Goal: Feedback & Contribution: Contribute content

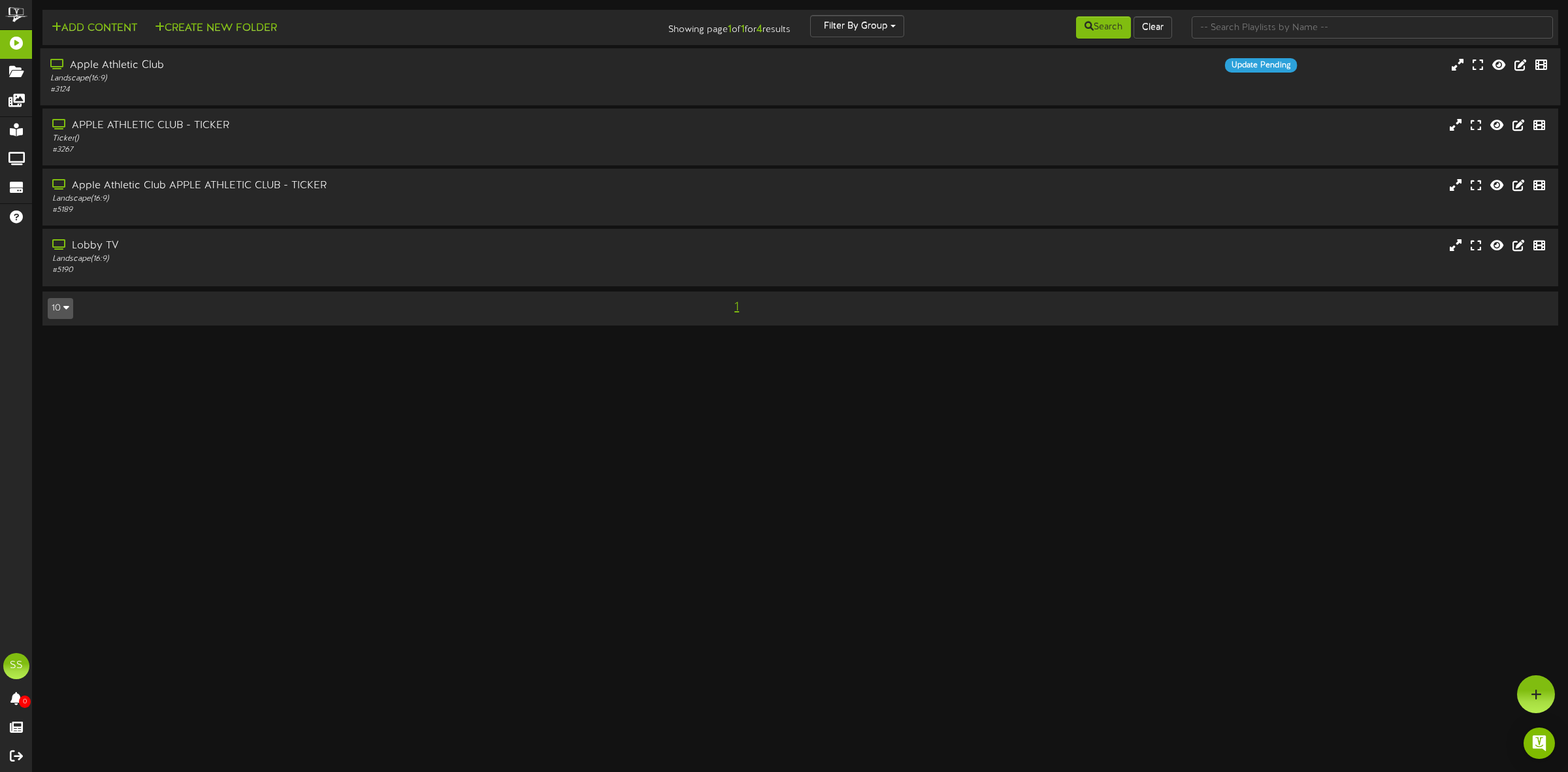
click at [207, 73] on div "Landscape ( 16:9 )" at bounding box center [357, 79] width 614 height 11
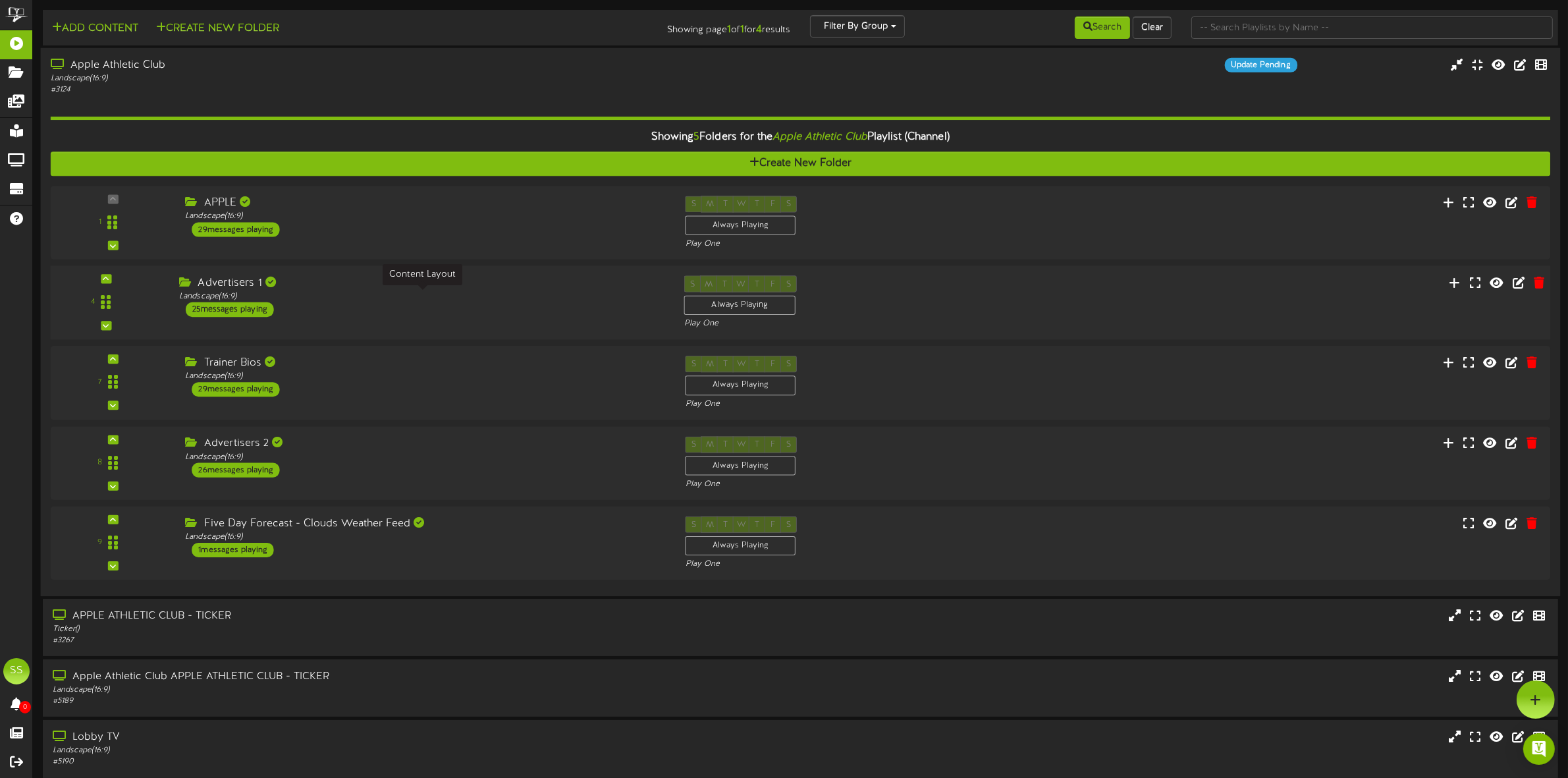
click at [431, 296] on div "Landscape ( 16:9 )" at bounding box center [421, 296] width 485 height 11
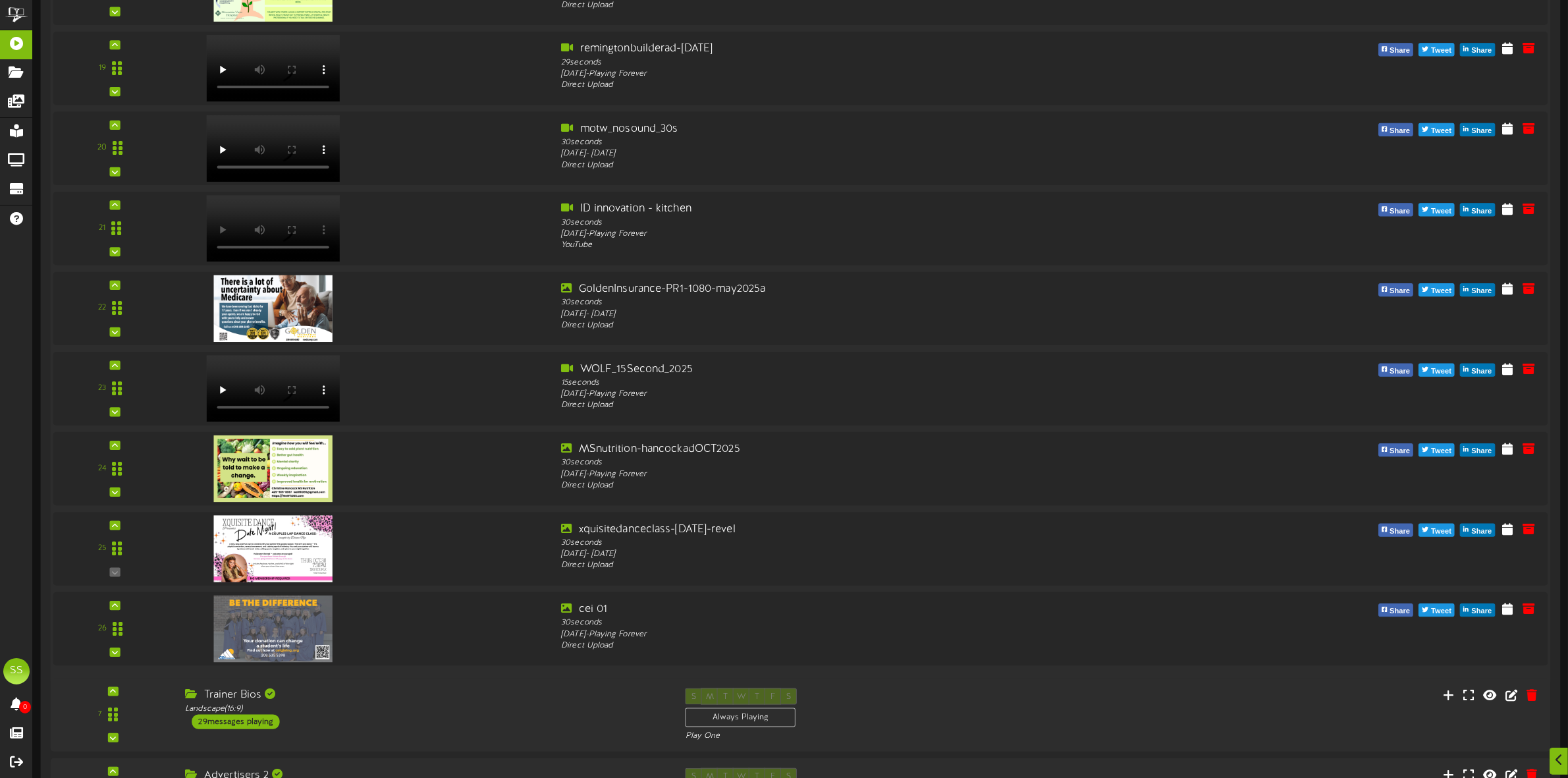
scroll to position [1812, 0]
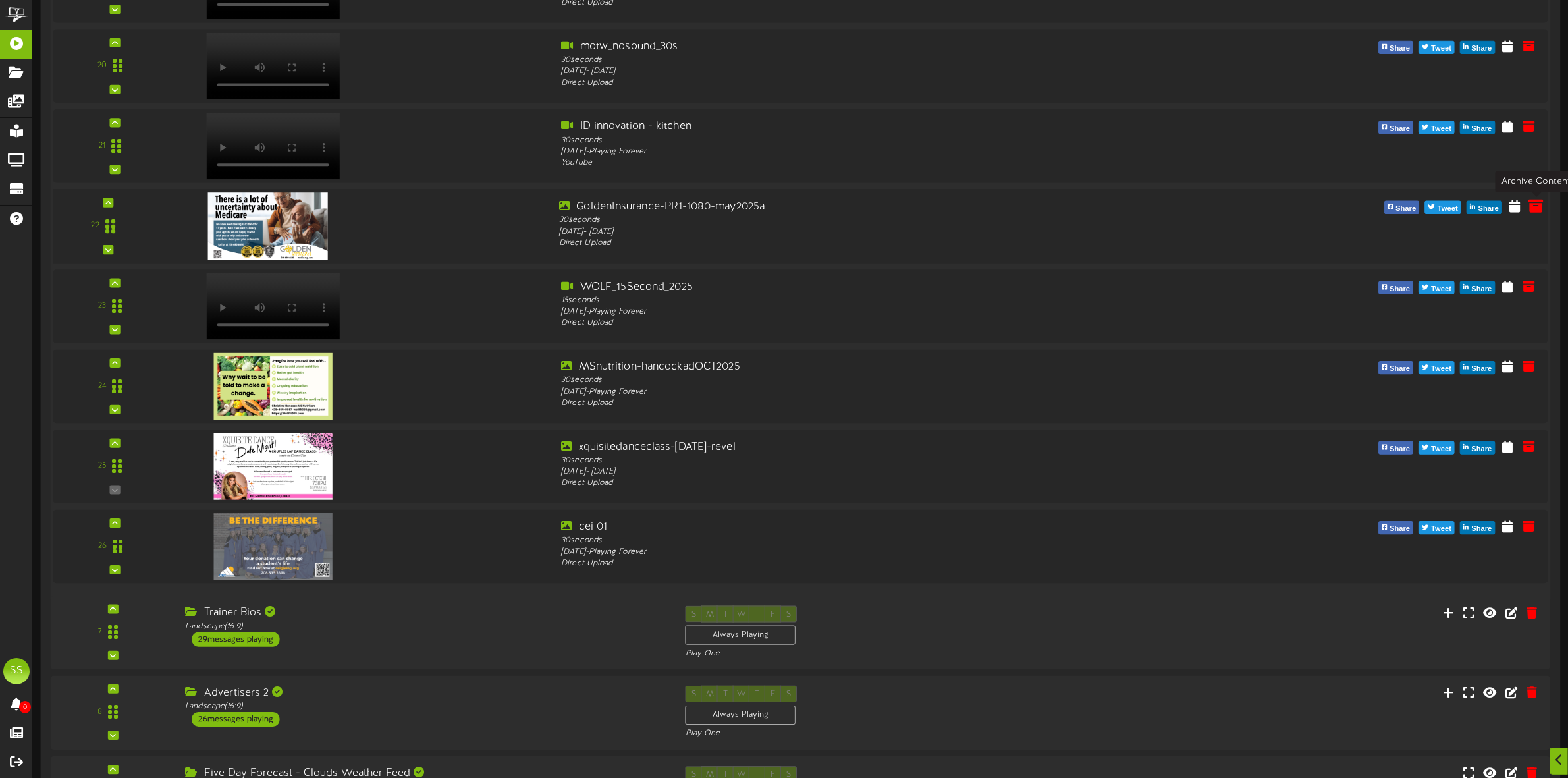
click at [1532, 208] on icon at bounding box center [1535, 206] width 15 height 15
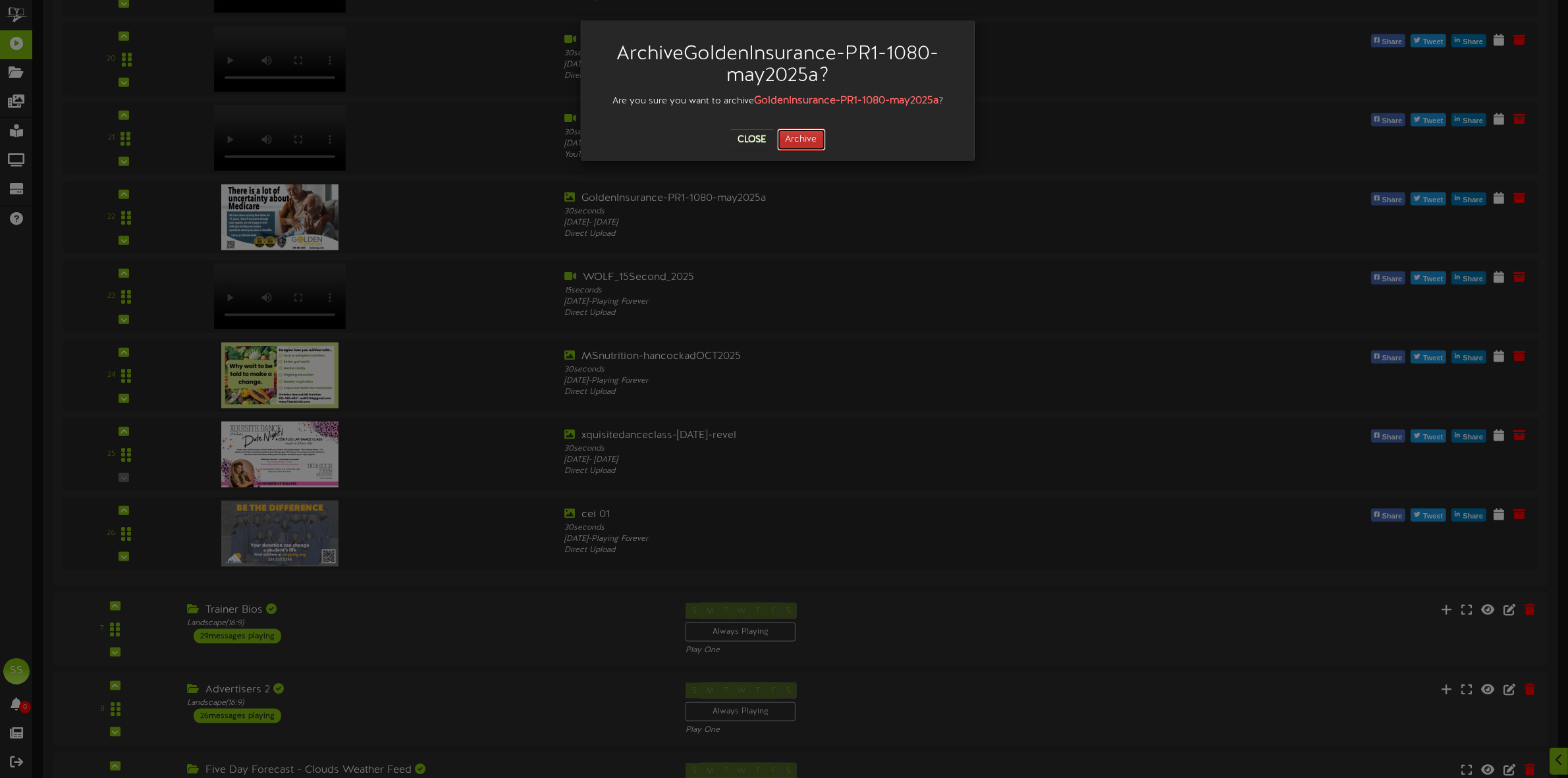
click at [796, 140] on button "Archive" at bounding box center [801, 140] width 49 height 23
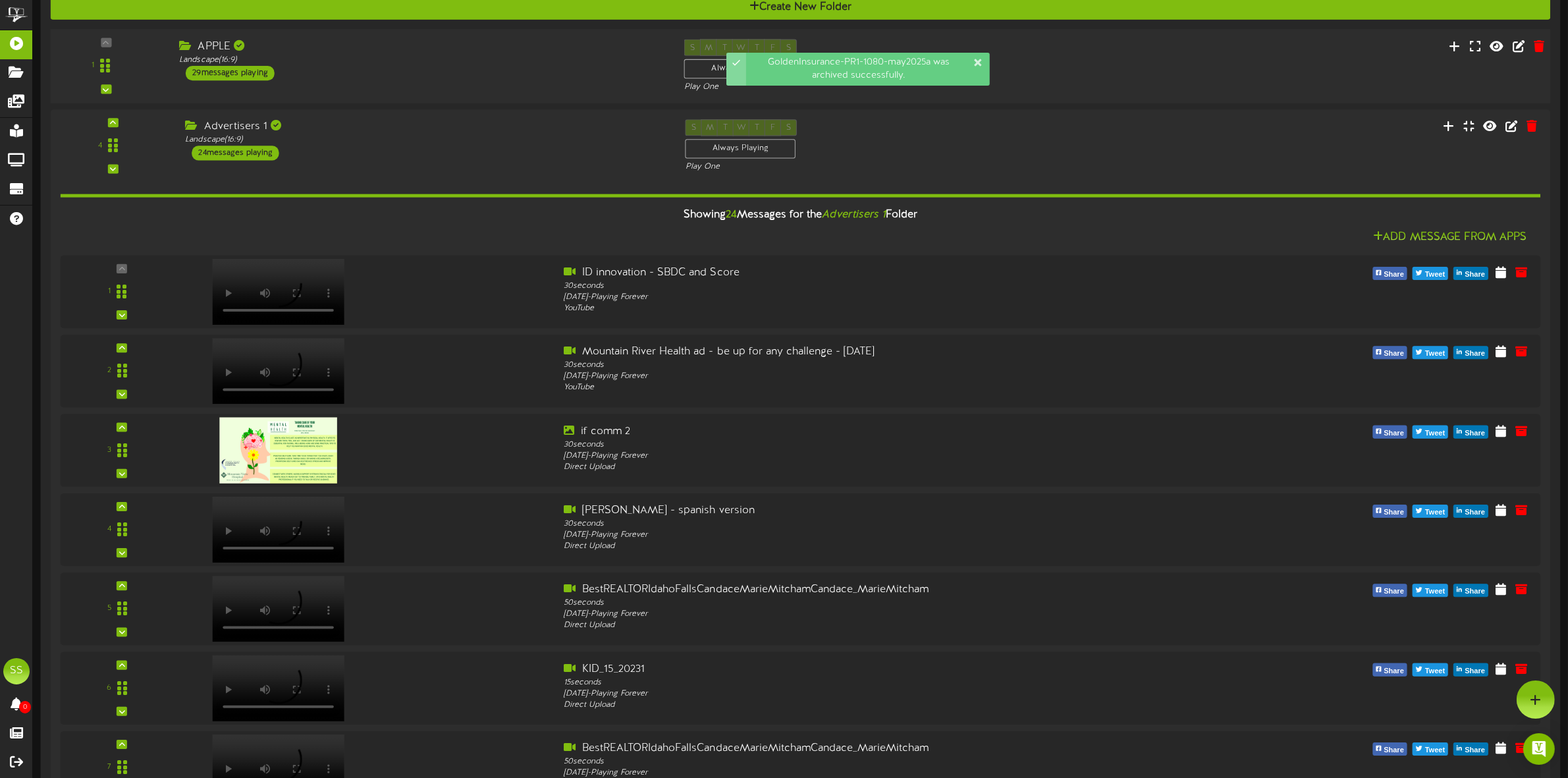
scroll to position [0, 0]
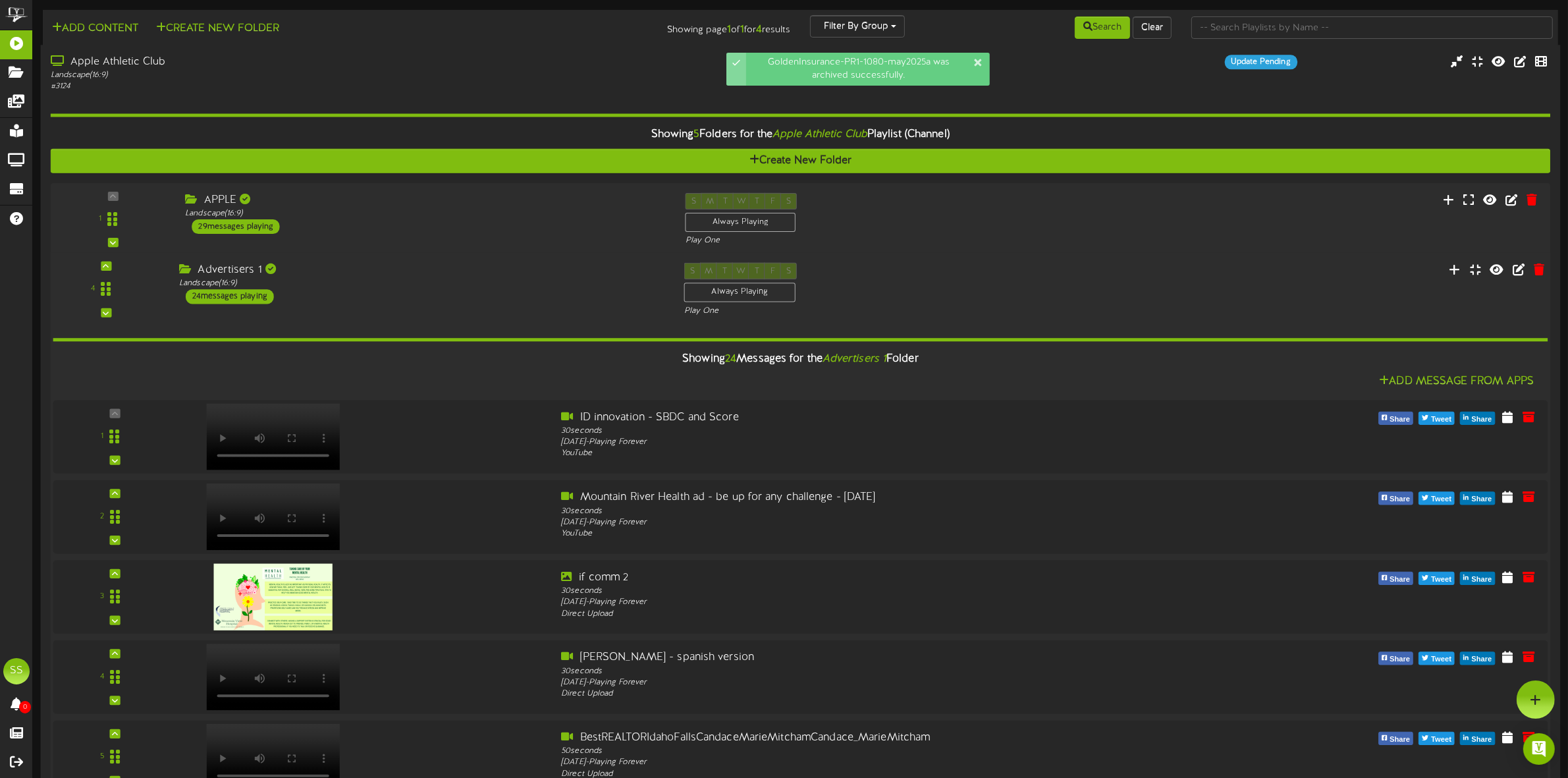
click at [366, 304] on div "Advertisers 1 Landscape ( 16:9 ) 24 messages playing" at bounding box center [421, 284] width 505 height 41
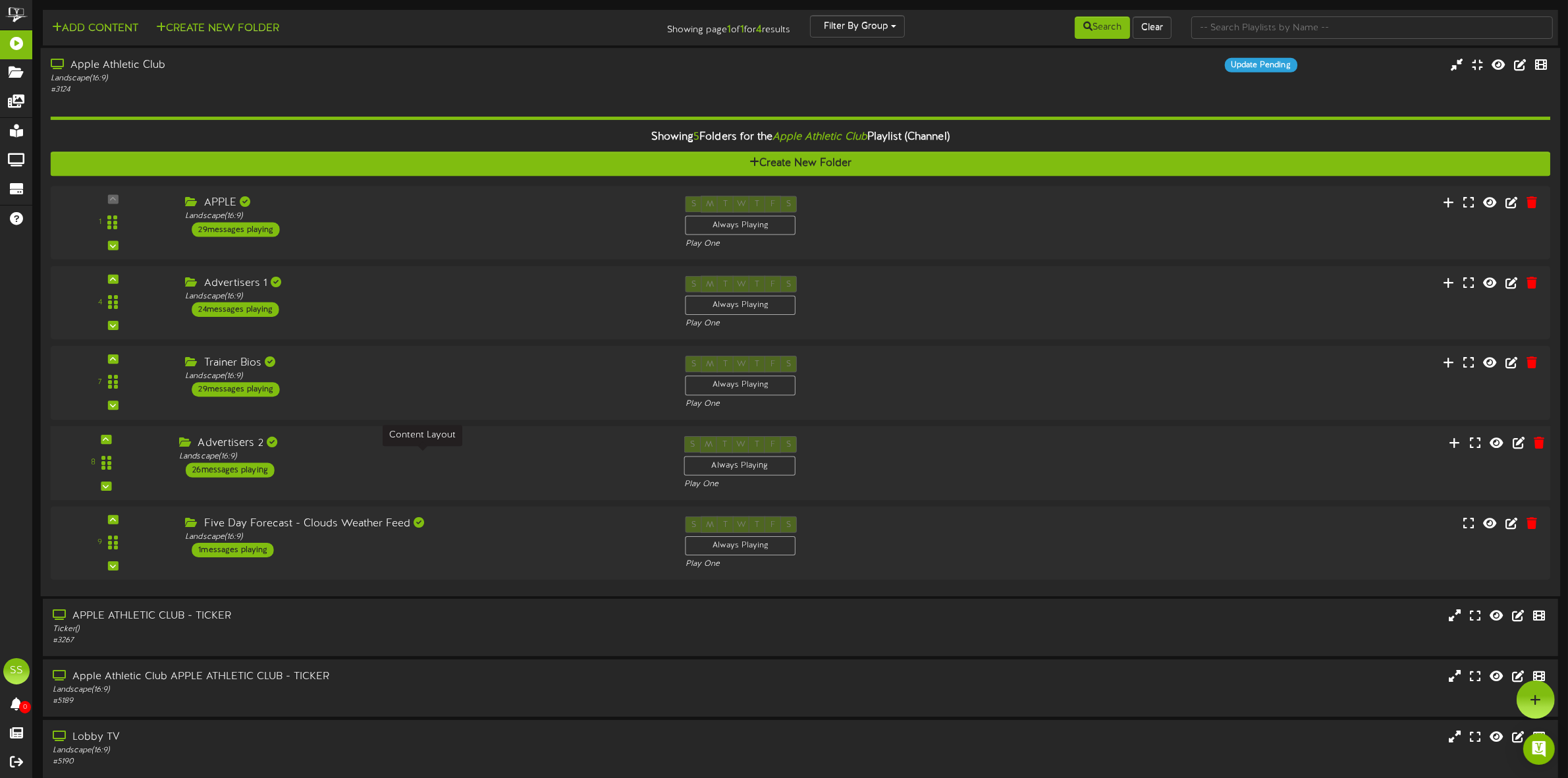
click at [357, 458] on div "Landscape ( 16:9 )" at bounding box center [421, 456] width 485 height 11
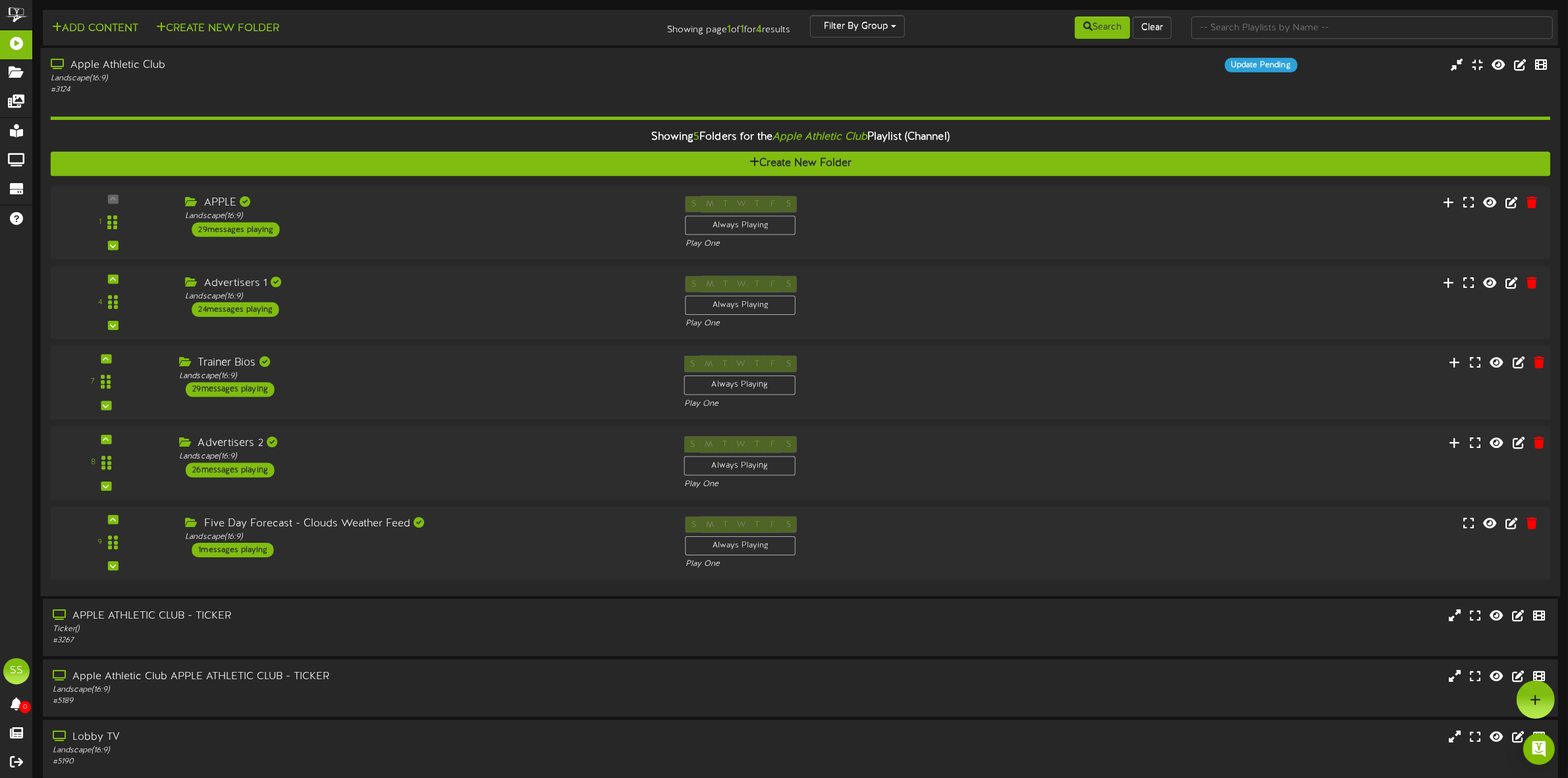
click at [399, 387] on div "Trainer Bios Landscape ( 16:9 ) 29 messages playing" at bounding box center [421, 376] width 505 height 41
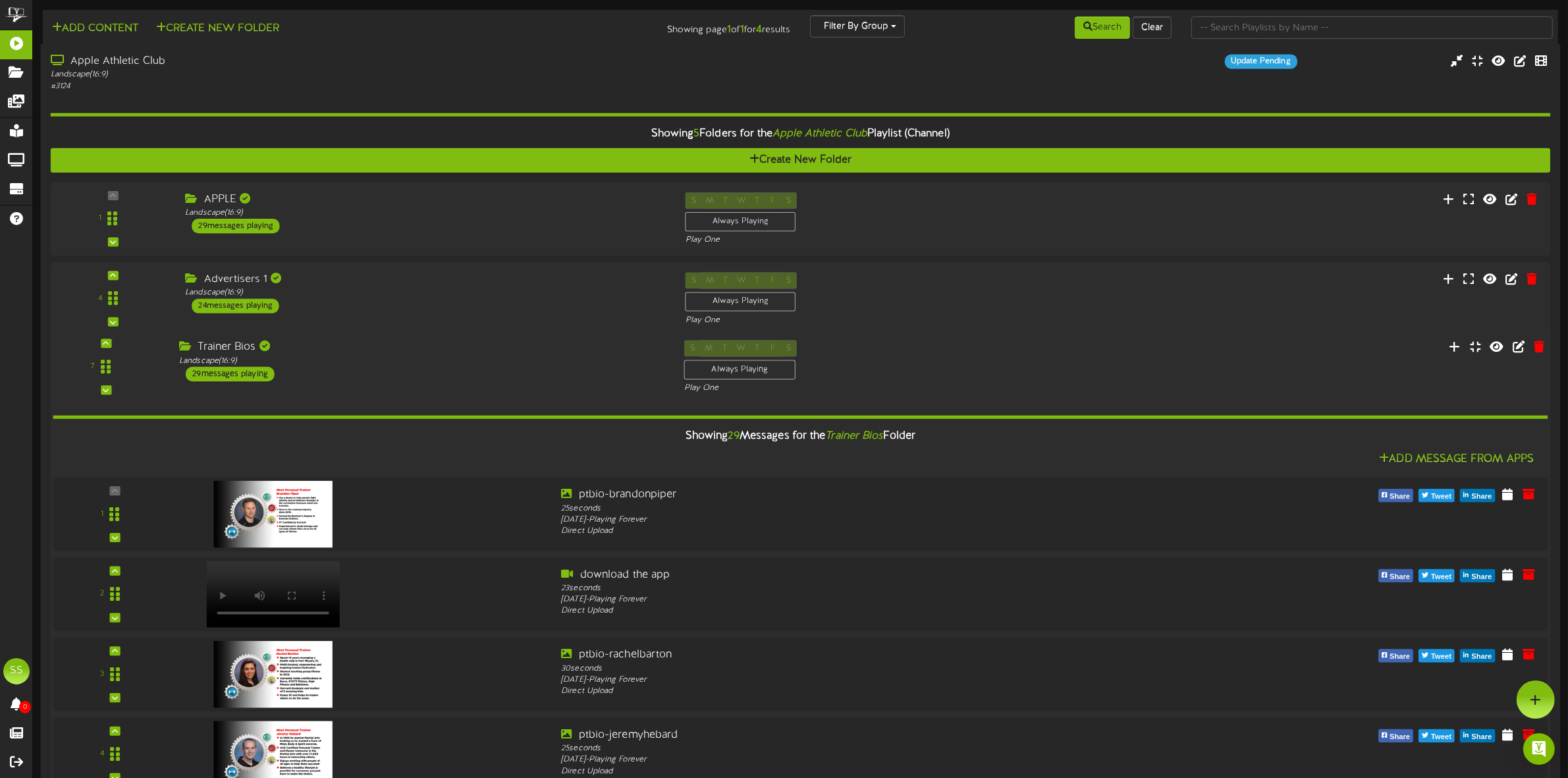
click at [445, 374] on div "Trainer Bios Landscape ( 16:9 ) 29 messages playing" at bounding box center [421, 361] width 505 height 41
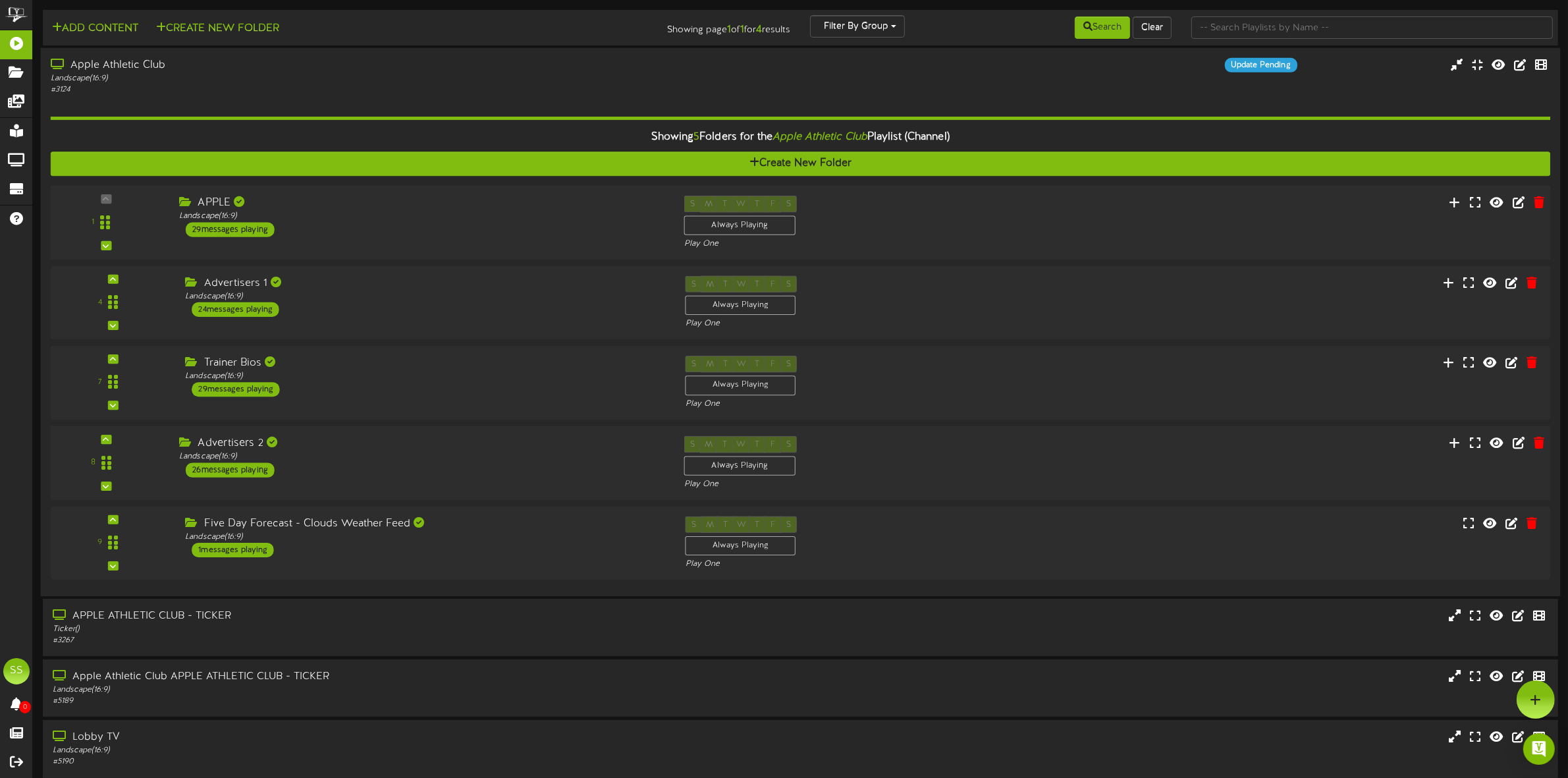
click at [399, 230] on div "APPLE Landscape ( 16:9 ) 29 messages playing" at bounding box center [421, 216] width 505 height 41
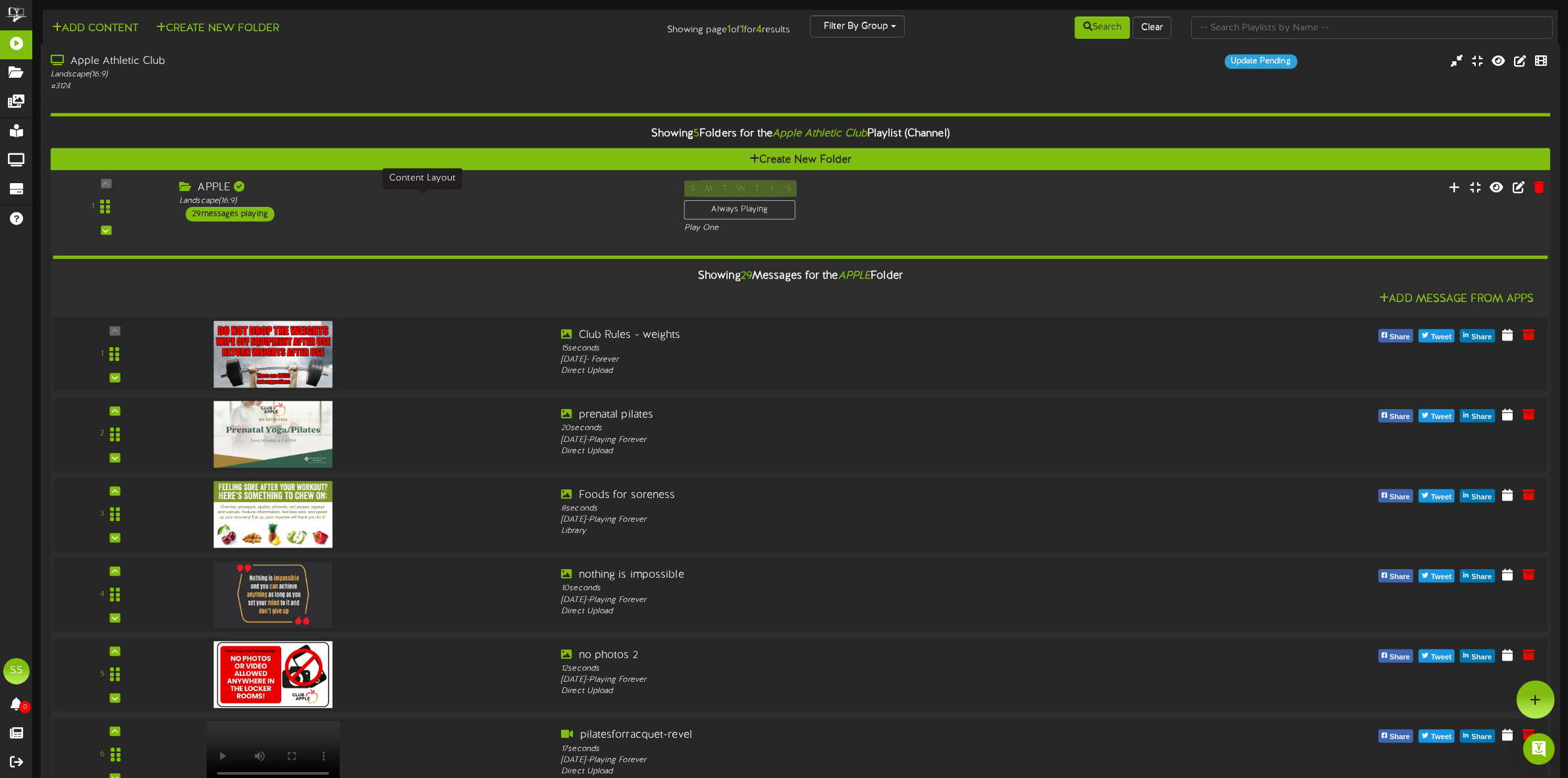
click at [425, 200] on div "Landscape ( 16:9 )" at bounding box center [421, 200] width 485 height 11
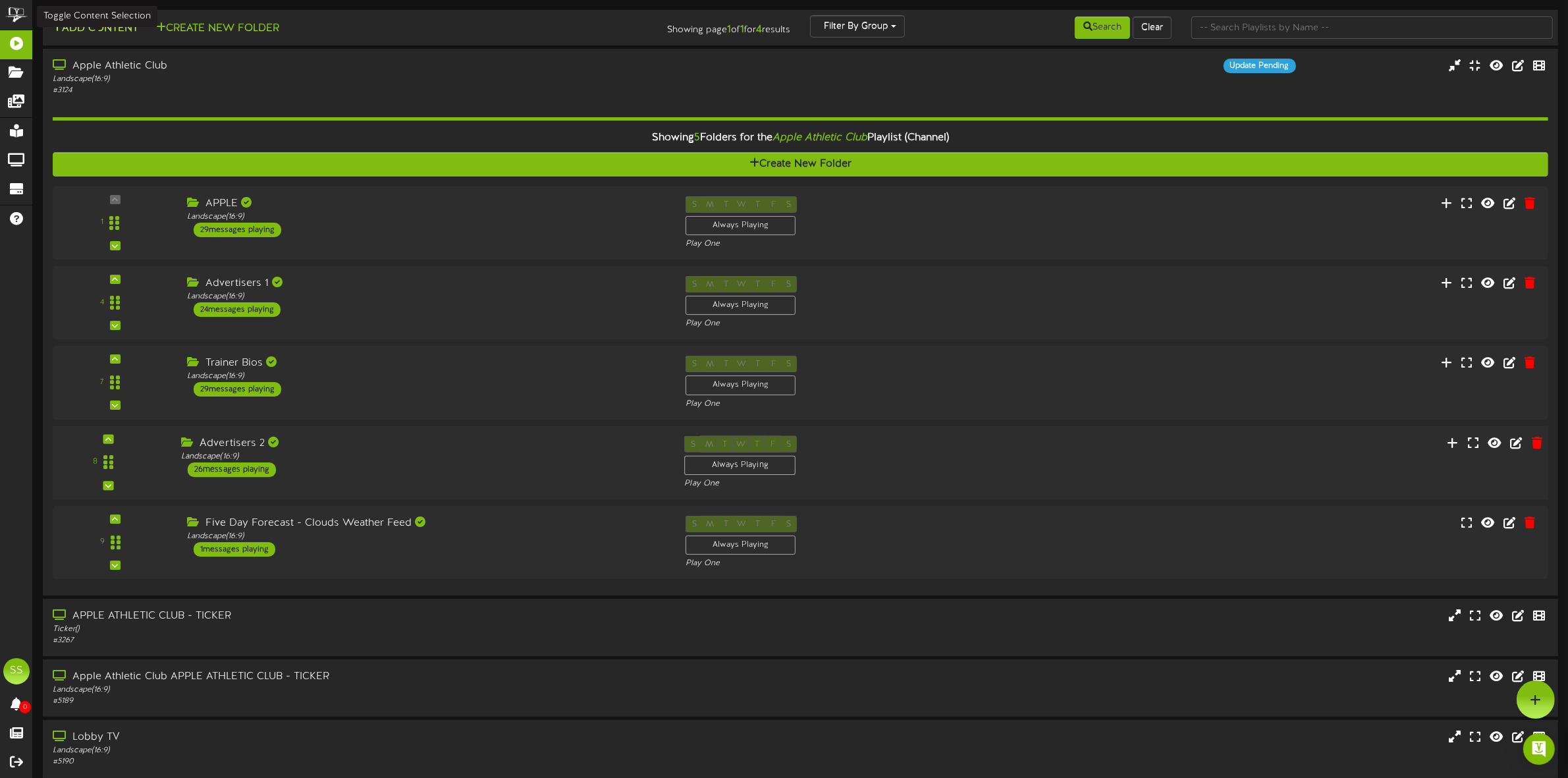
click at [107, 30] on button "Add Content" at bounding box center [95, 29] width 94 height 17
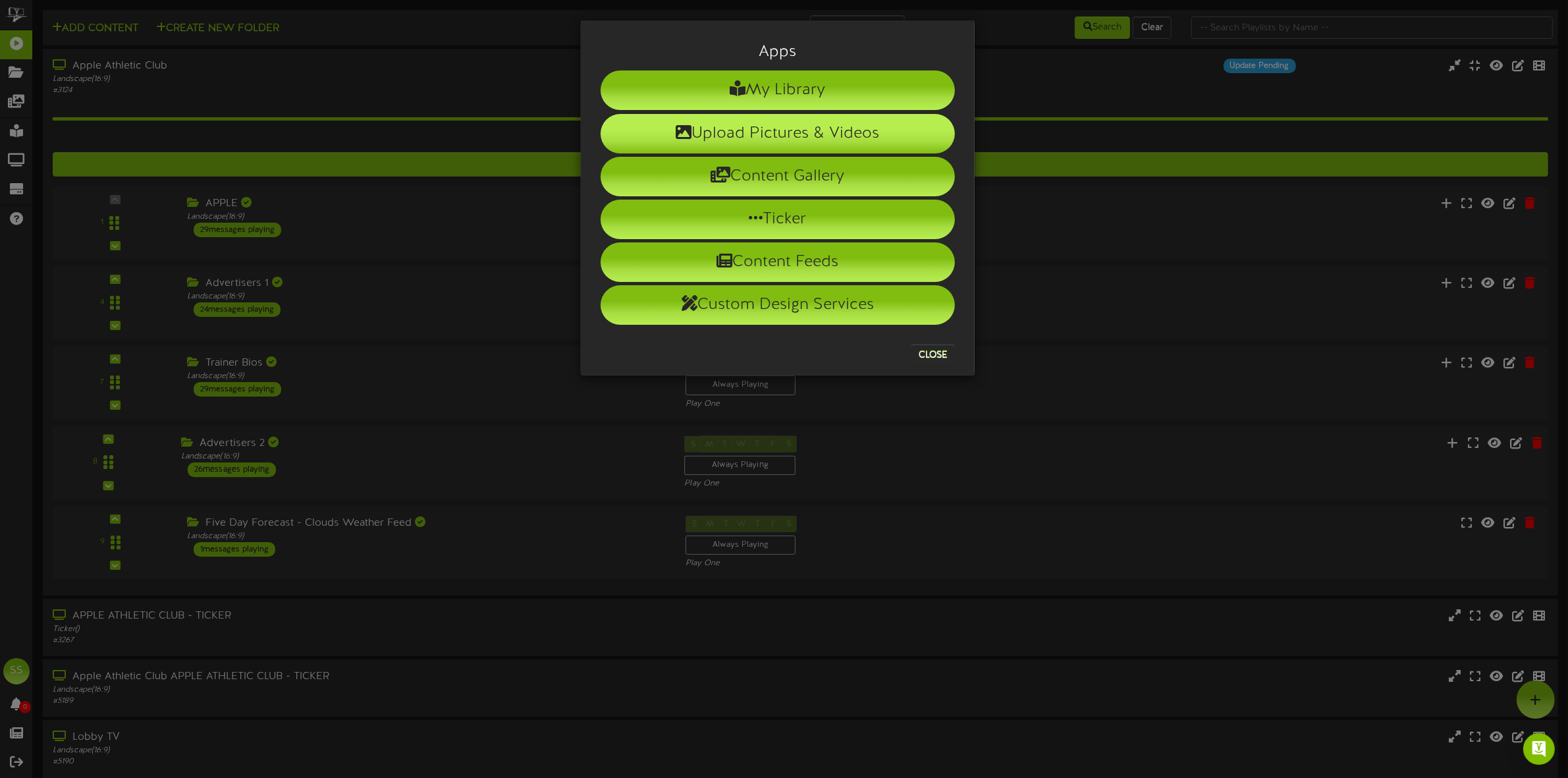
click at [790, 132] on li "Upload Pictures & Videos" at bounding box center [778, 133] width 354 height 39
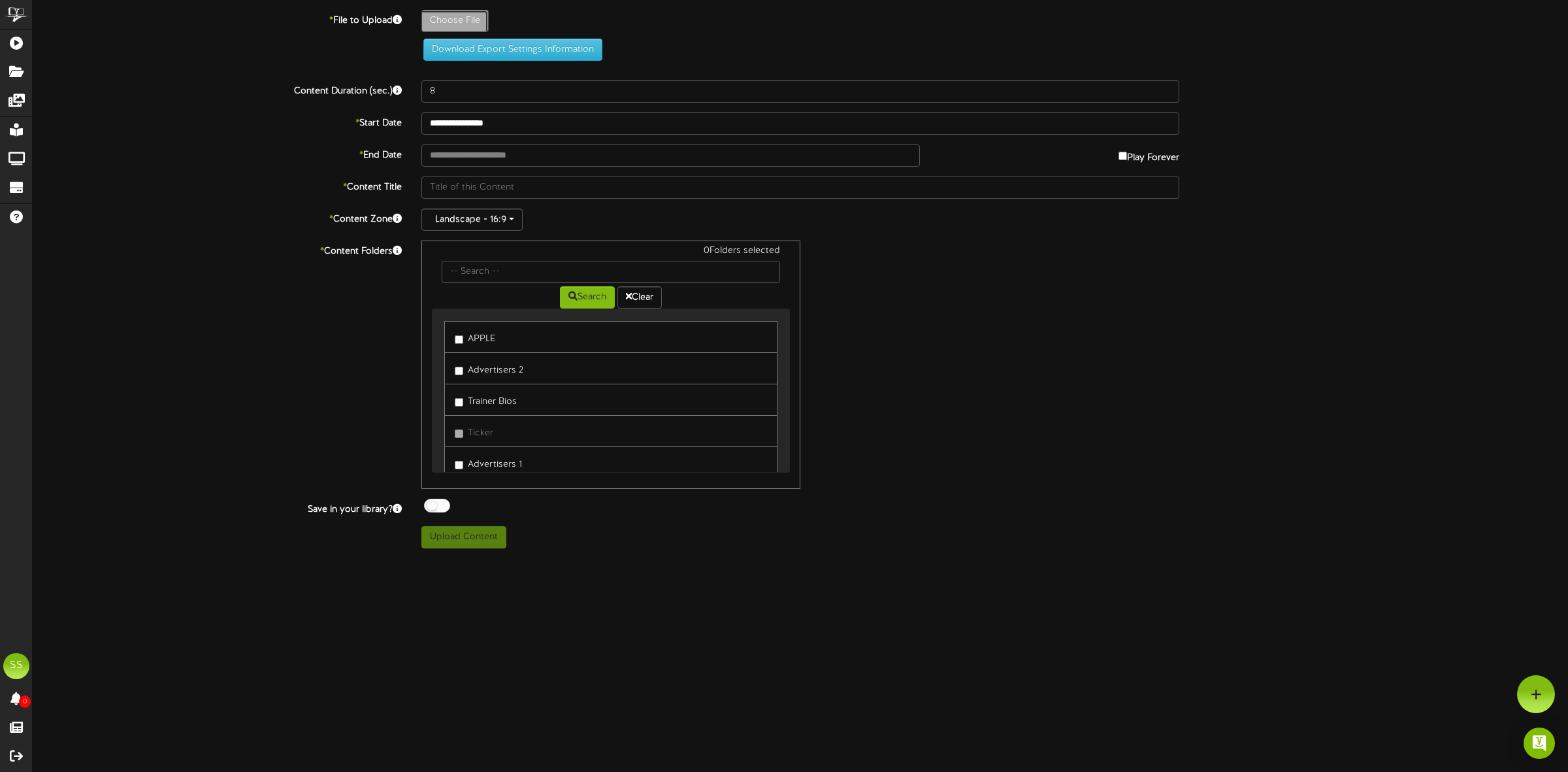
type input "**********"
type input "golden-fixed-[DATE]"
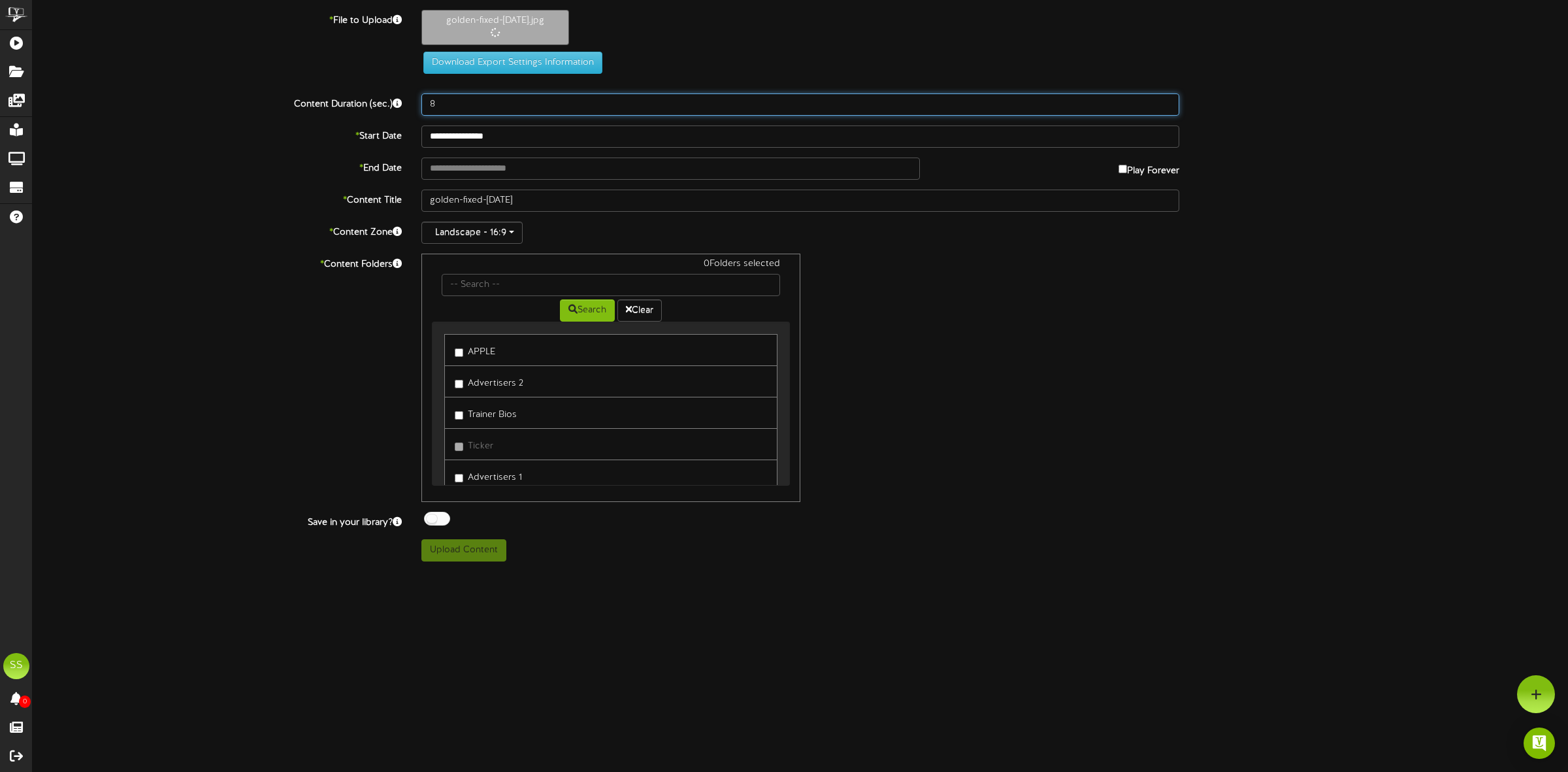
drag, startPoint x: 462, startPoint y: 104, endPoint x: 413, endPoint y: 100, distance: 49.2
click at [413, 100] on div "8" at bounding box center [800, 104] width 778 height 22
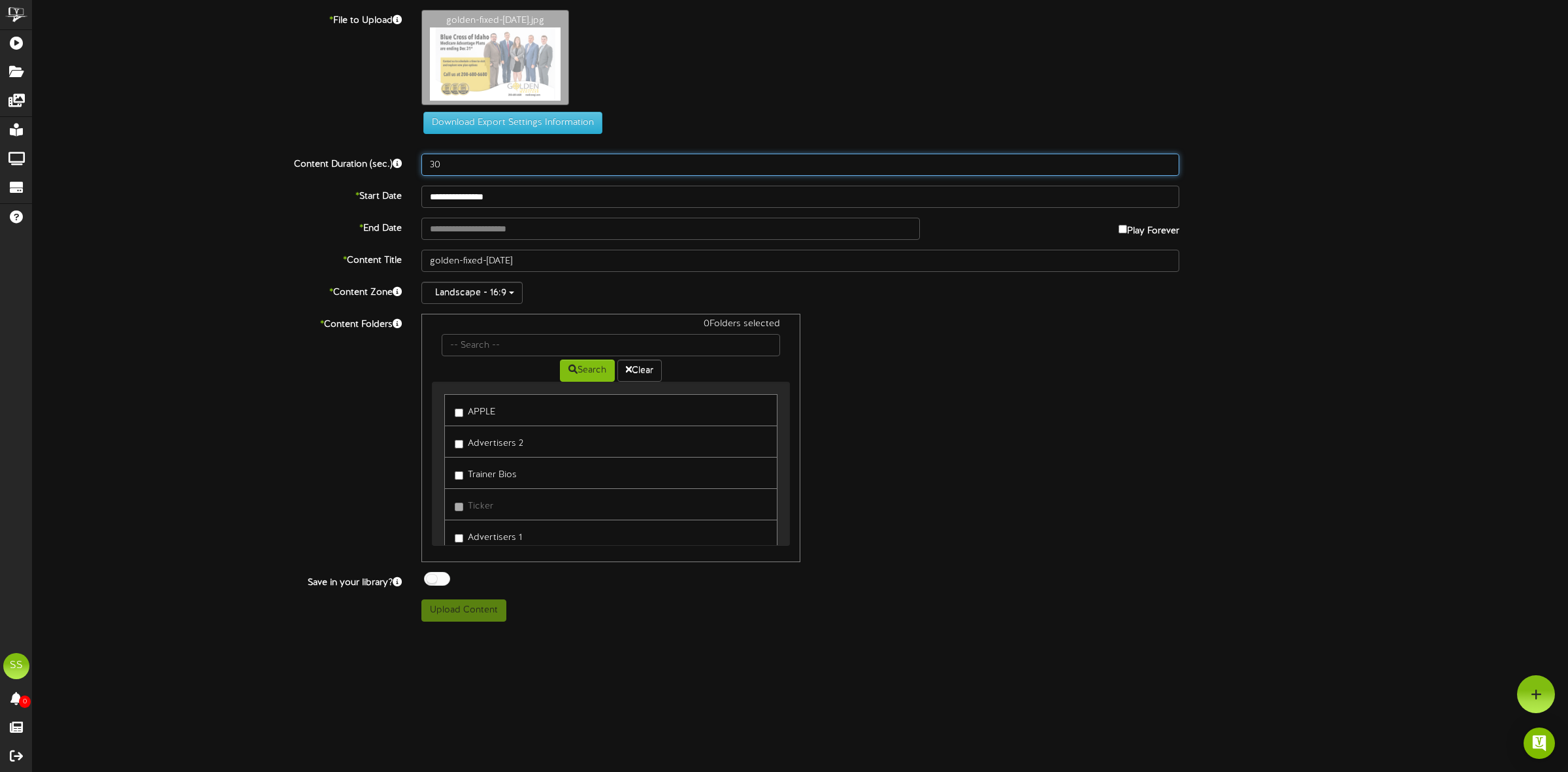
type input "30"
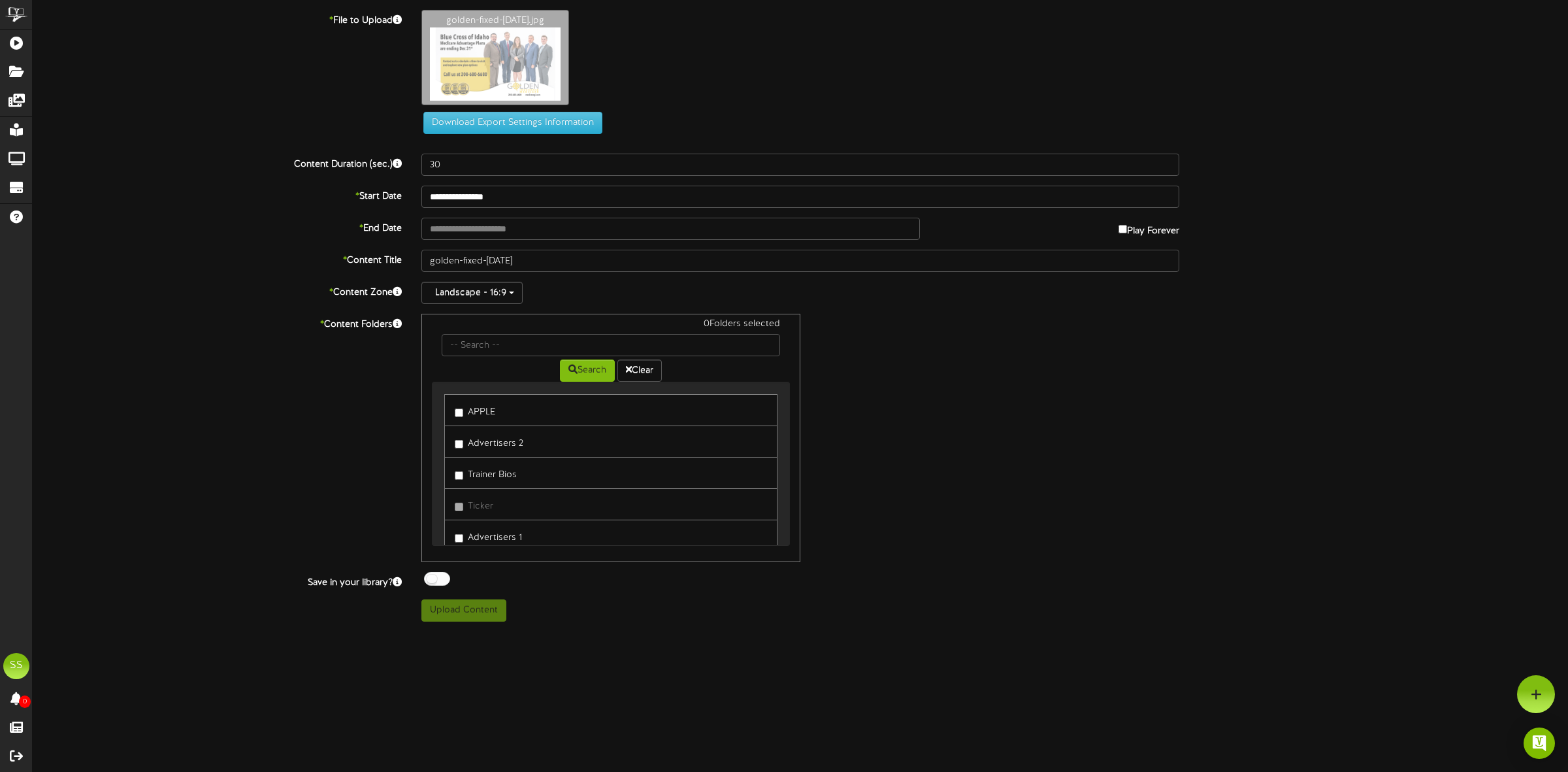
click at [486, 543] on label "Advertisers 1" at bounding box center [488, 535] width 67 height 18
click at [444, 584] on div at bounding box center [437, 578] width 26 height 14
click at [453, 616] on button "Upload Content" at bounding box center [464, 611] width 85 height 22
type input "**********"
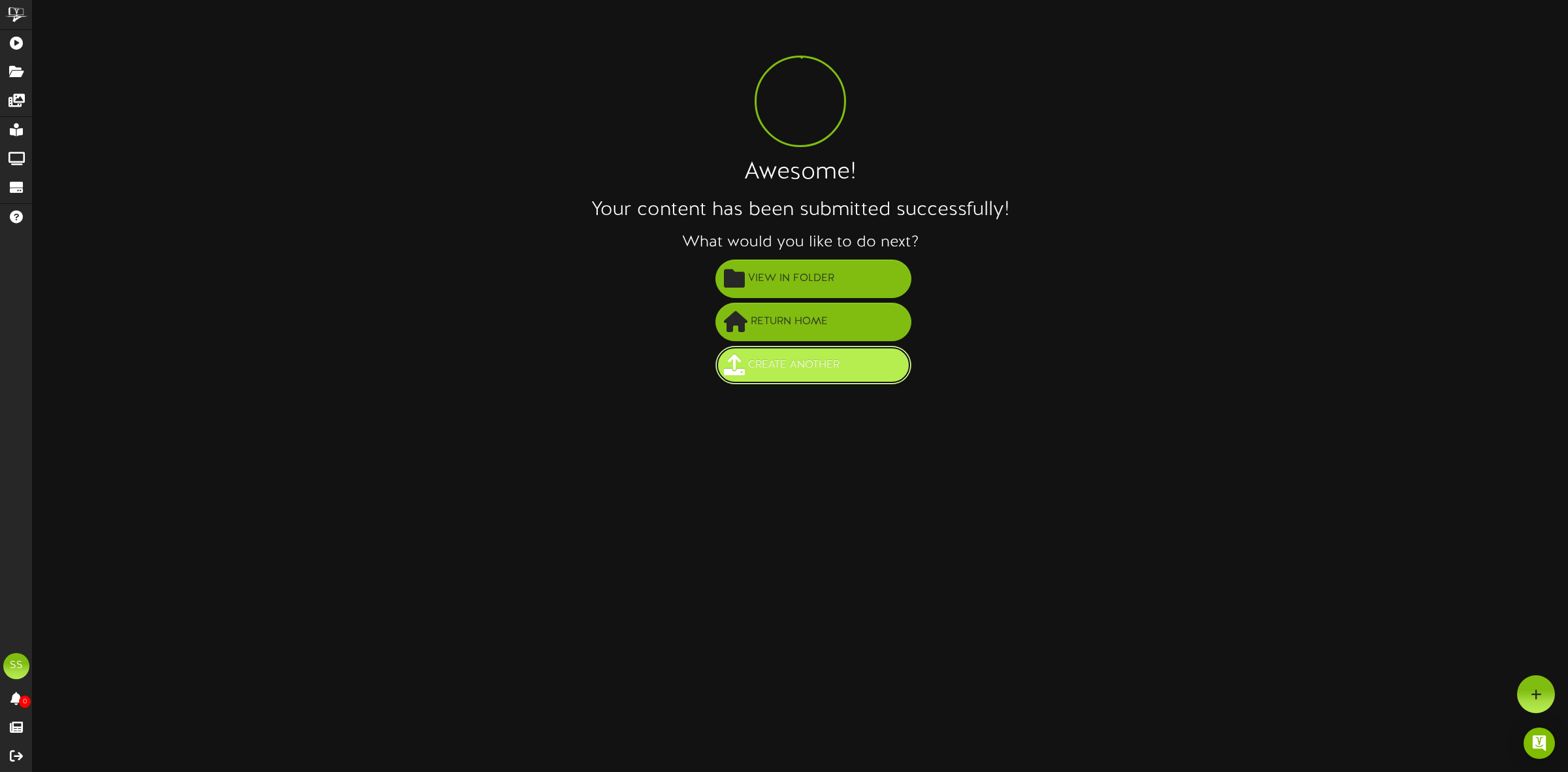
click at [799, 362] on span "Create Another" at bounding box center [794, 365] width 98 height 22
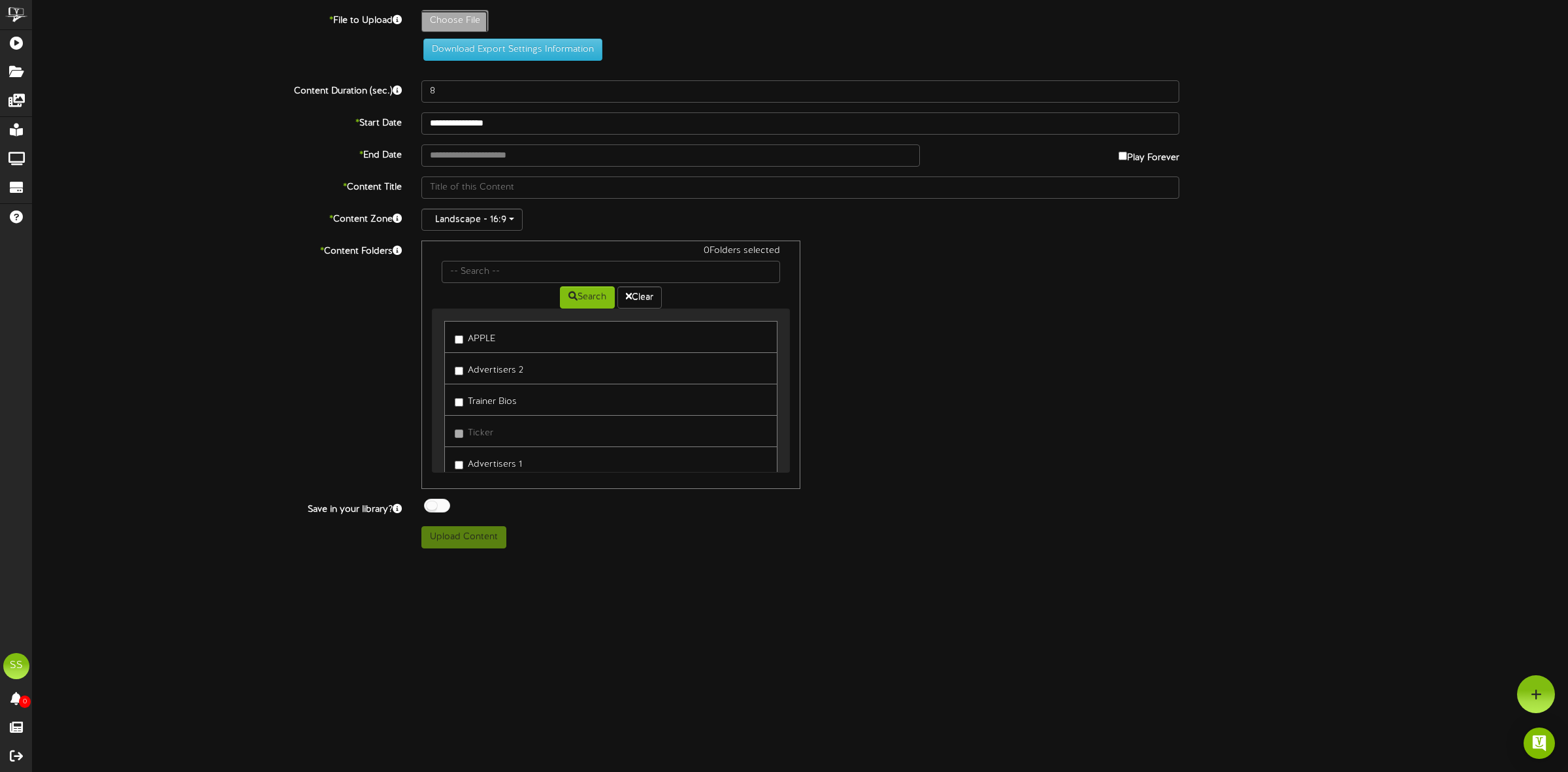
type input "**********"
type input "workshops-[DATE]"
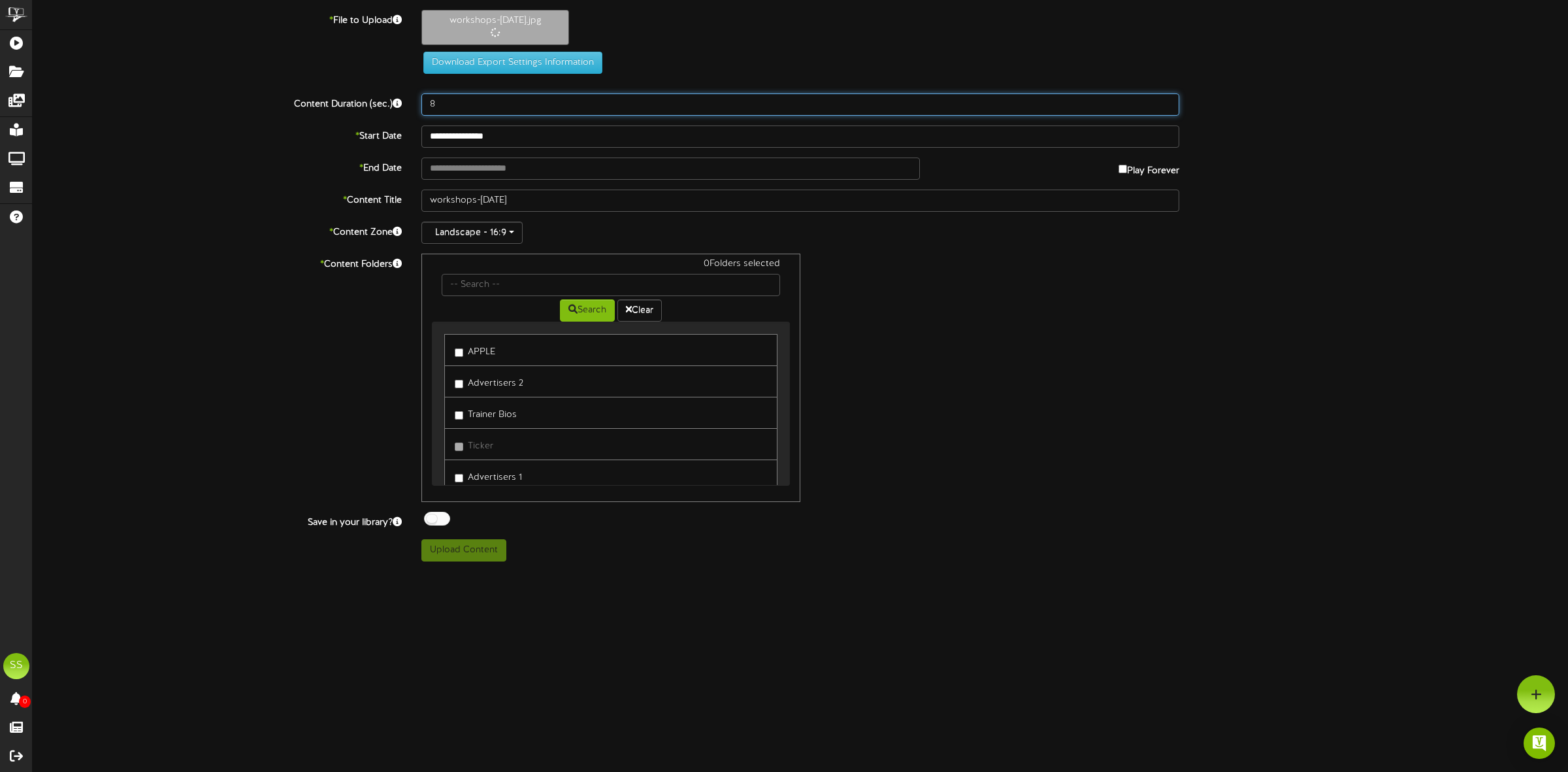
drag, startPoint x: 445, startPoint y: 108, endPoint x: 419, endPoint y: 108, distance: 26.0
click at [419, 108] on div "8" at bounding box center [800, 104] width 778 height 22
type input "30"
click at [312, 351] on div "* Content Folders 0 Folders selected Search Clear APPLE Advertisers 2" at bounding box center [801, 378] width 1555 height 249
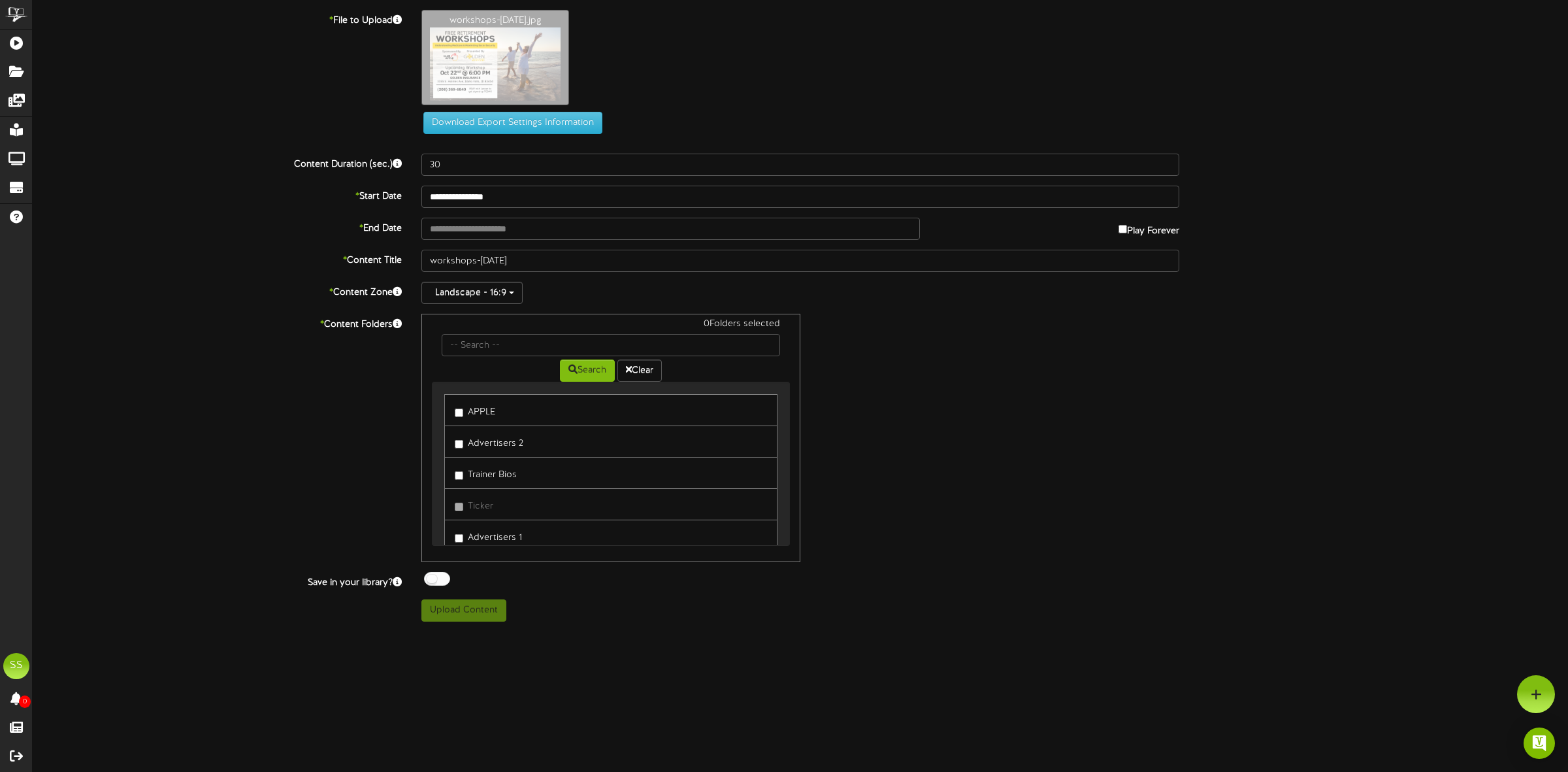
click at [502, 539] on label "Advertisers 1" at bounding box center [488, 535] width 67 height 18
click at [443, 580] on div at bounding box center [437, 578] width 26 height 14
click at [426, 258] on input "workshops-[DATE]" at bounding box center [800, 261] width 758 height 22
type input "golden workshops-[DATE]"
click at [453, 612] on button "Upload Content" at bounding box center [464, 611] width 85 height 22
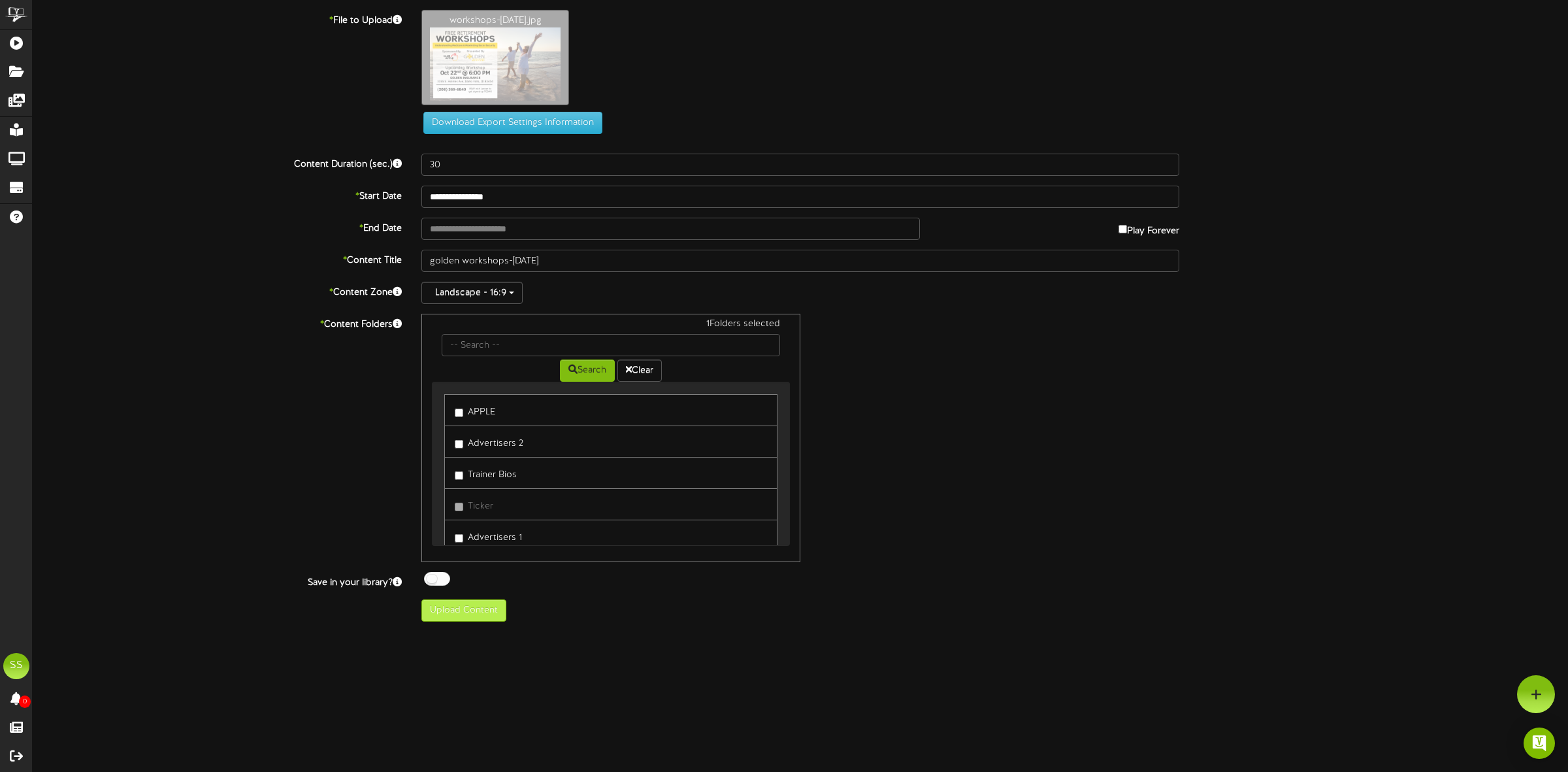
type input "**********"
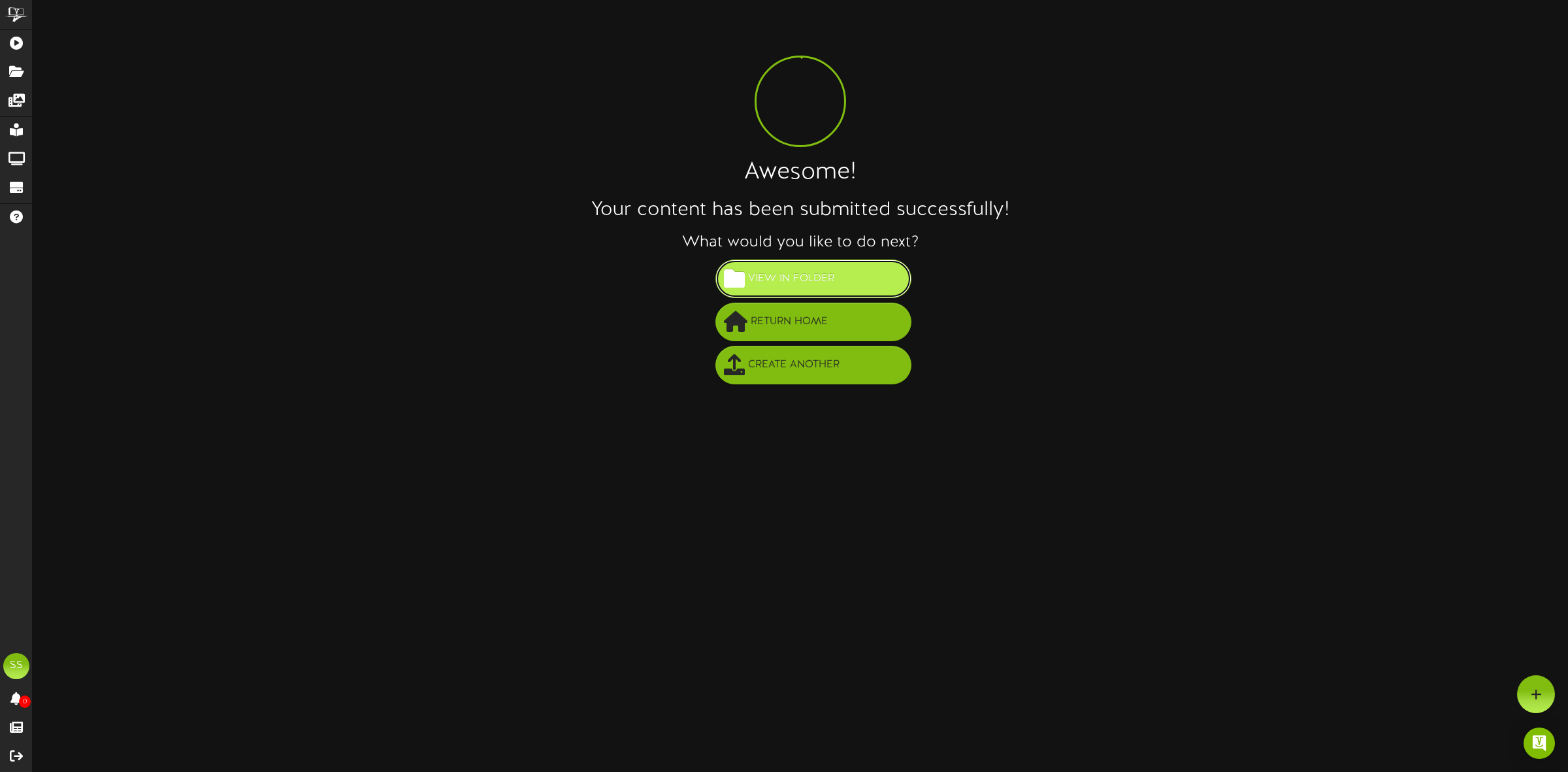
click at [799, 284] on span "View in Folder" at bounding box center [791, 278] width 93 height 22
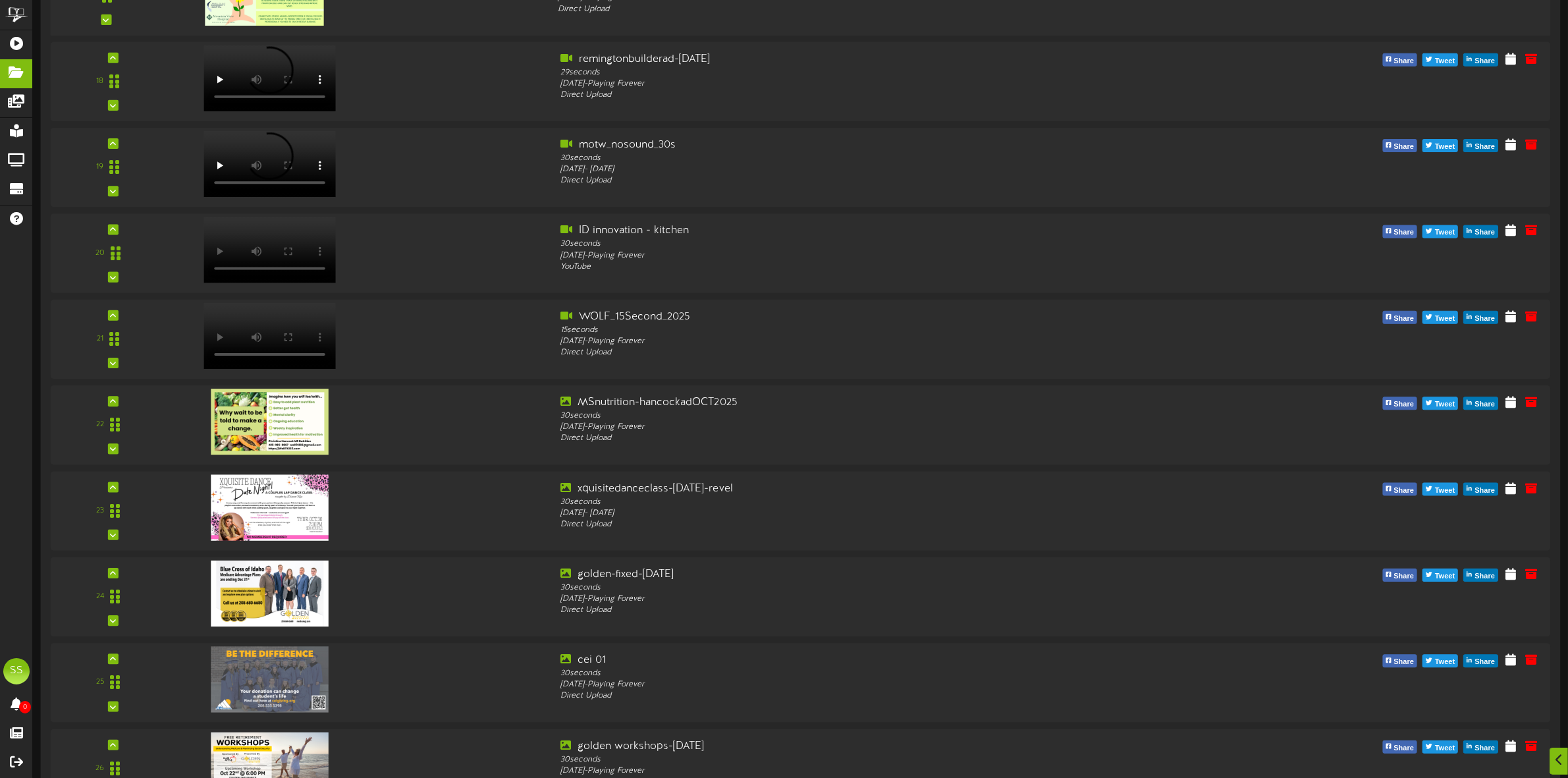
scroll to position [1665, 0]
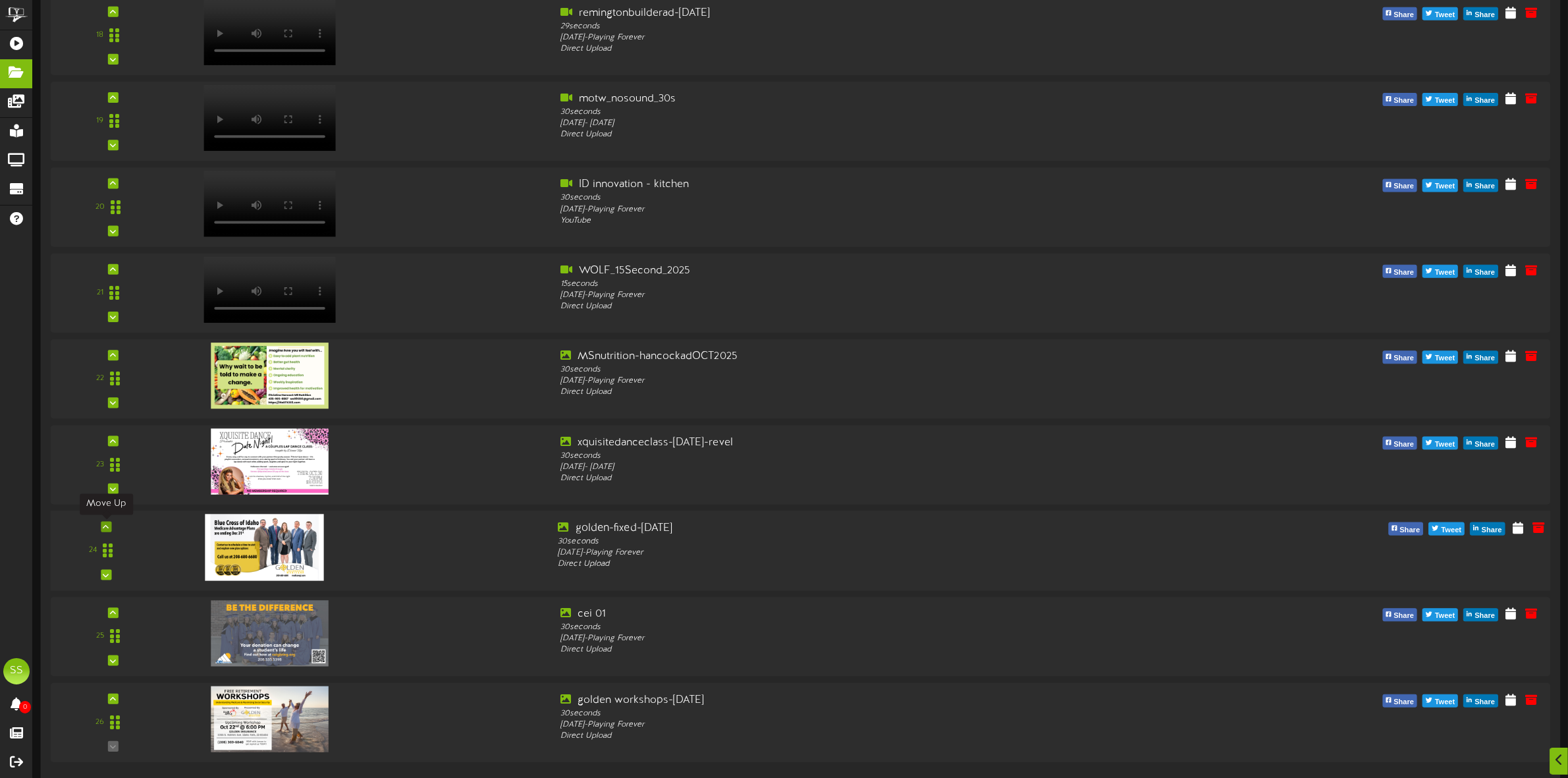
click at [104, 528] on icon at bounding box center [106, 527] width 6 height 7
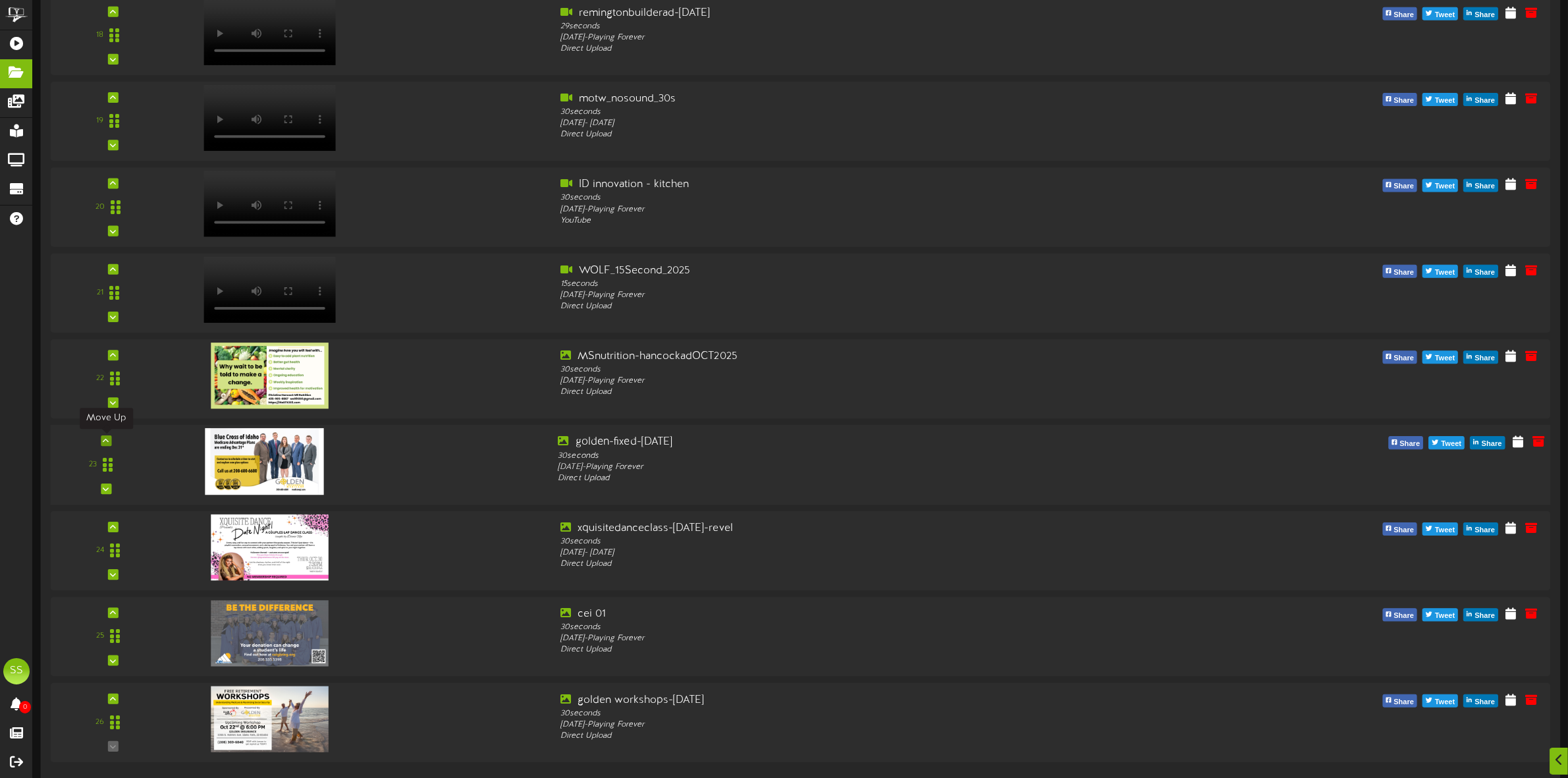
click at [103, 442] on icon at bounding box center [106, 441] width 6 height 7
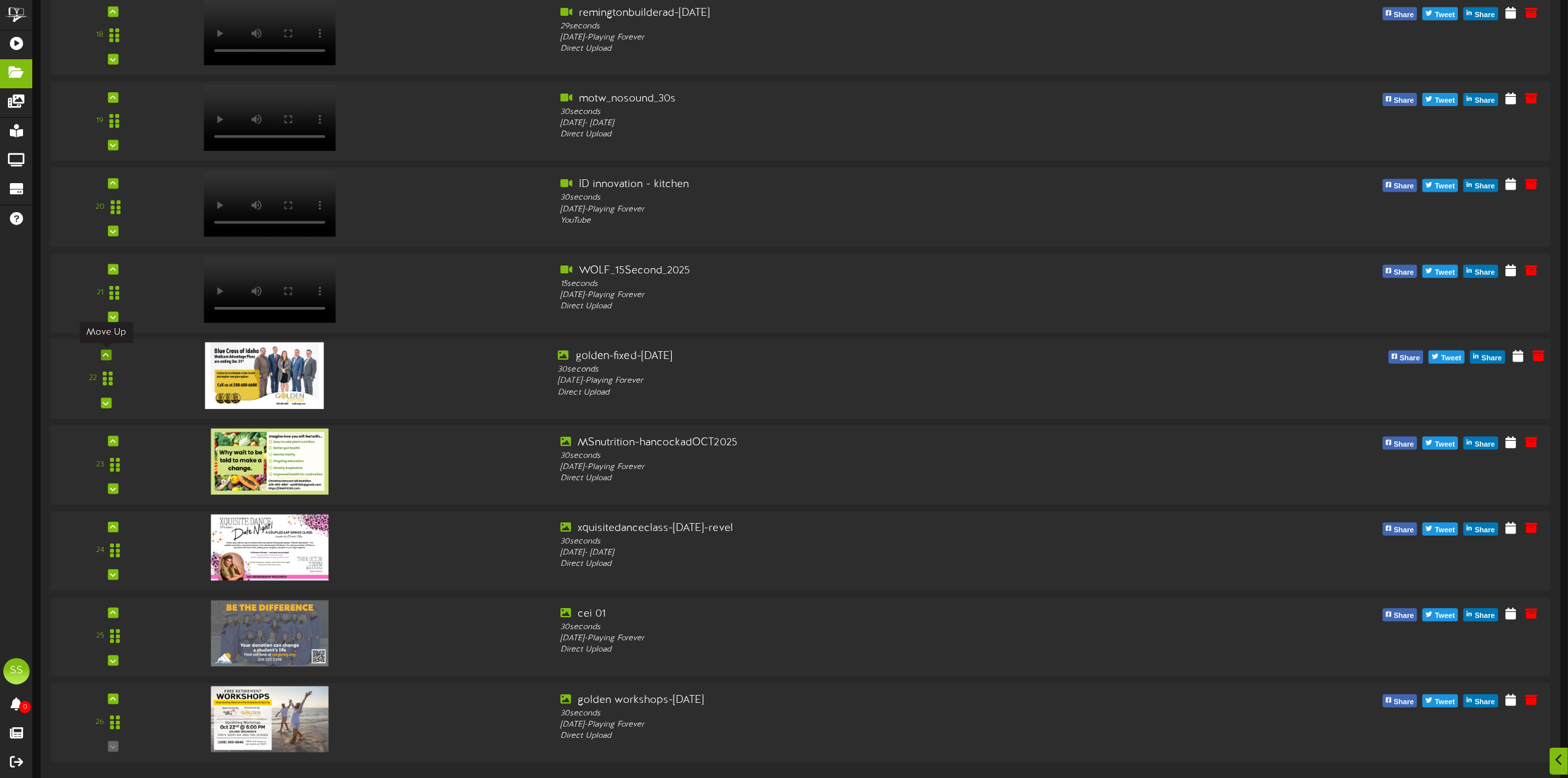
click at [106, 354] on icon at bounding box center [106, 355] width 6 height 7
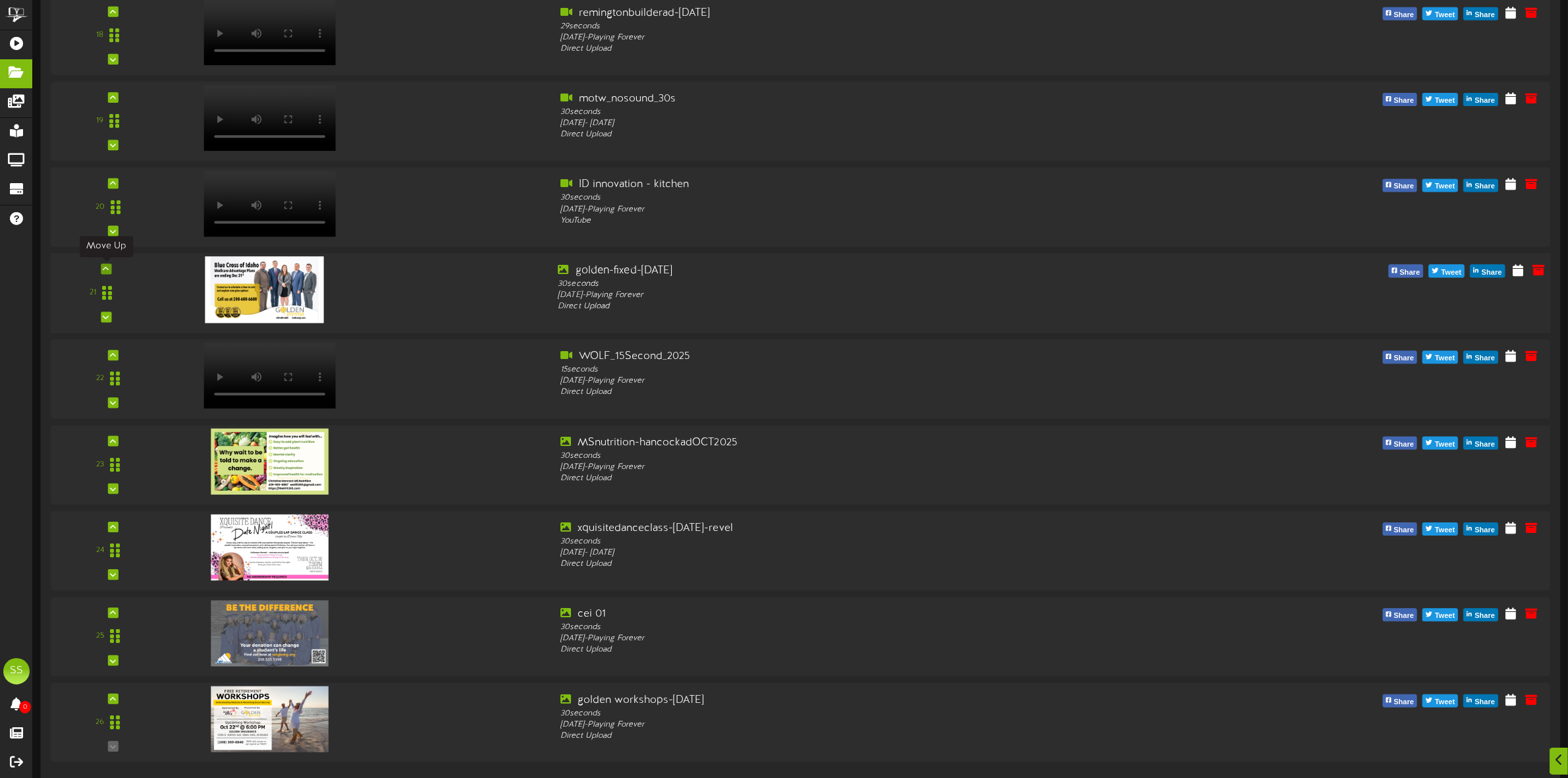
click at [107, 274] on div at bounding box center [106, 270] width 11 height 11
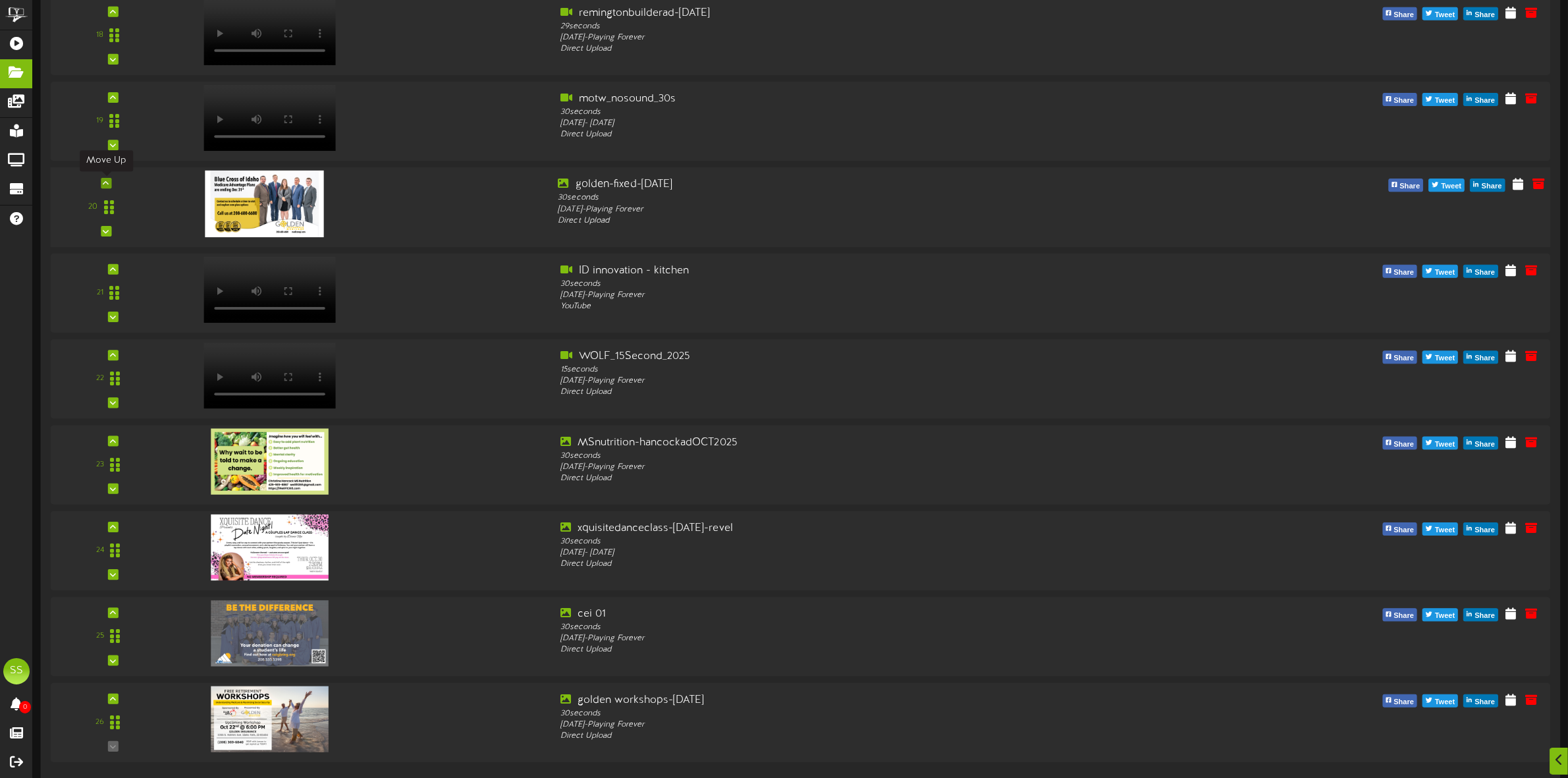
click at [107, 183] on icon at bounding box center [106, 183] width 6 height 7
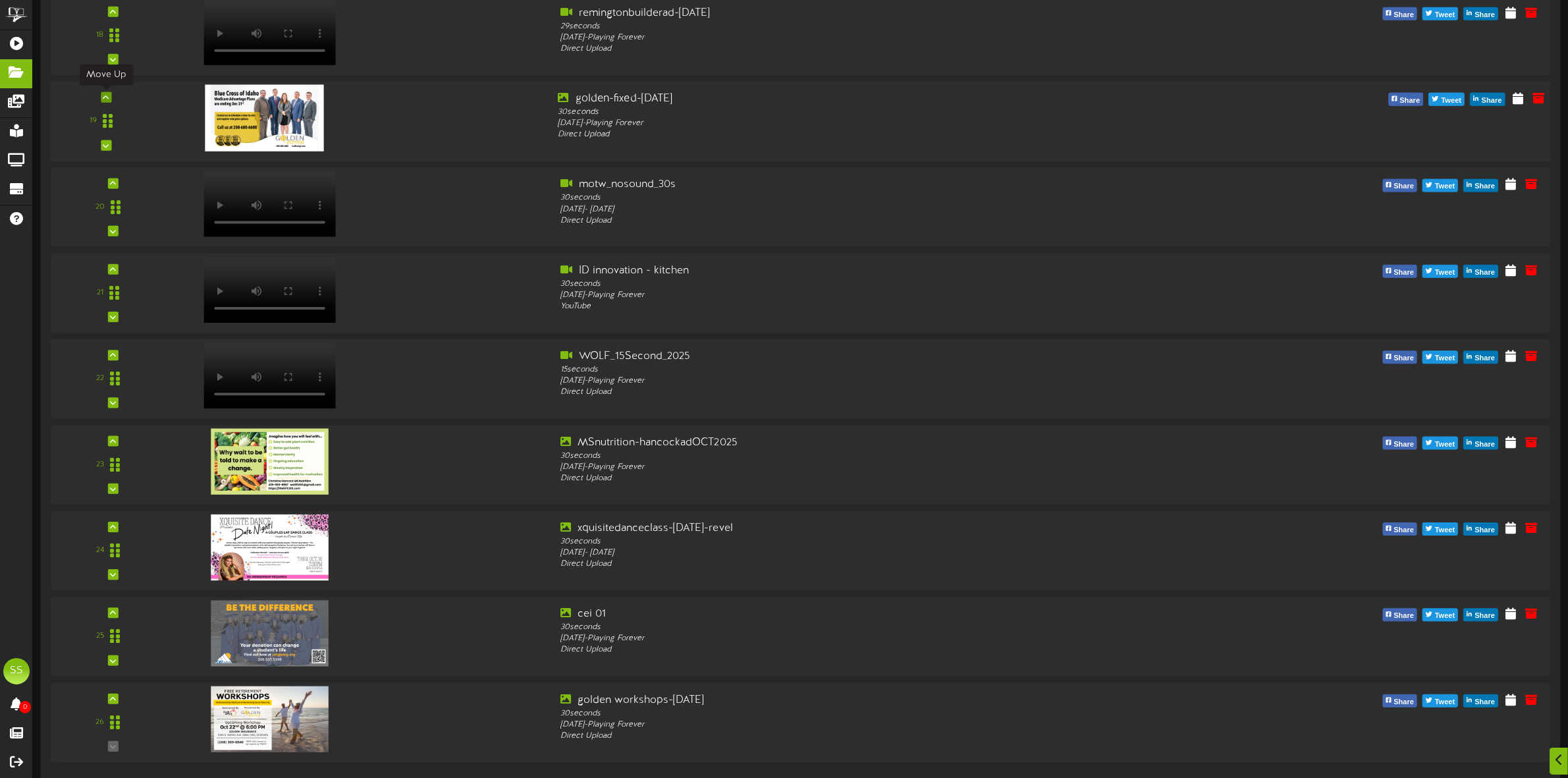
click at [105, 99] on icon at bounding box center [106, 97] width 6 height 7
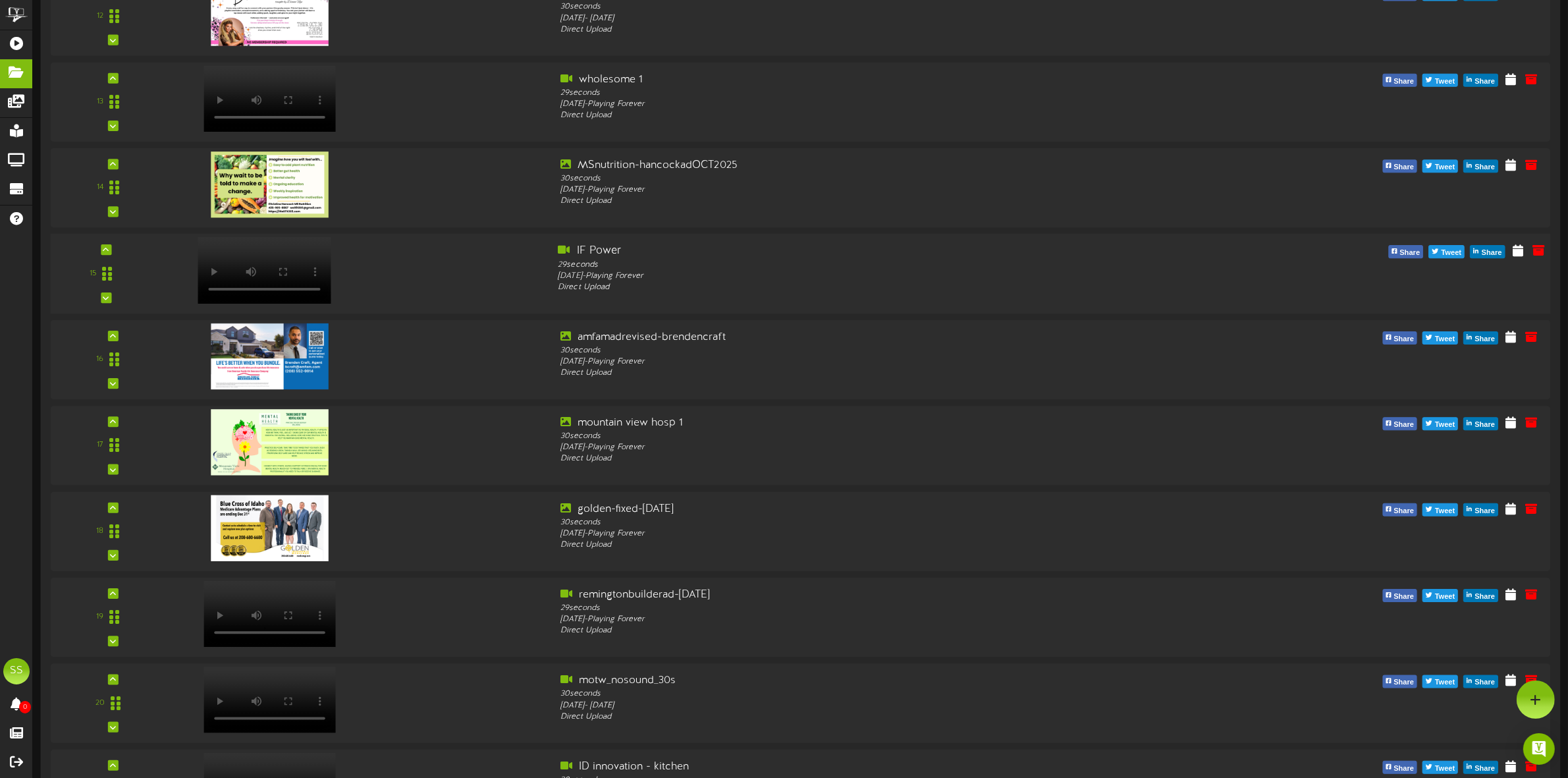
scroll to position [1168, 0]
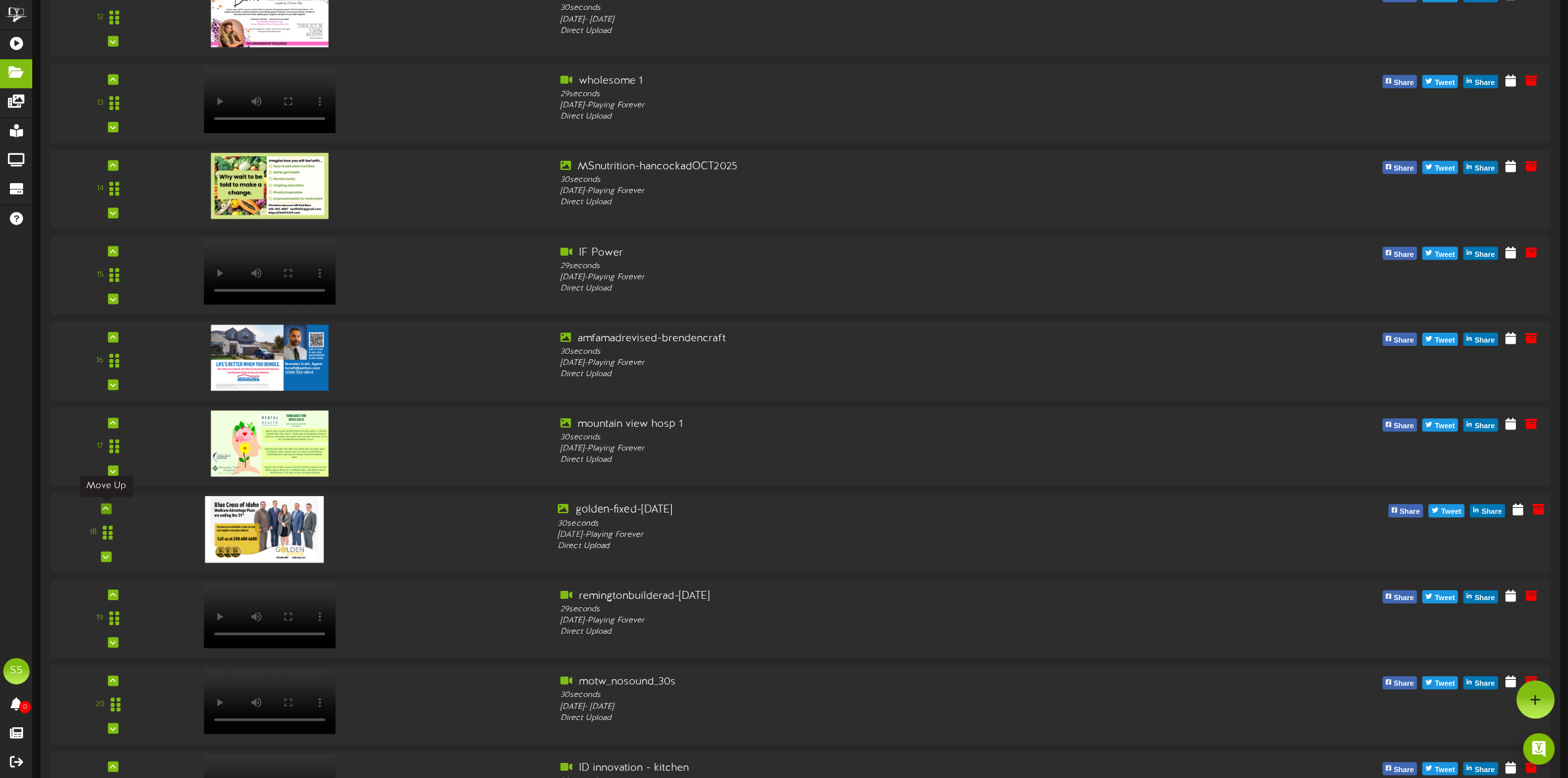
click at [104, 511] on icon at bounding box center [106, 509] width 6 height 7
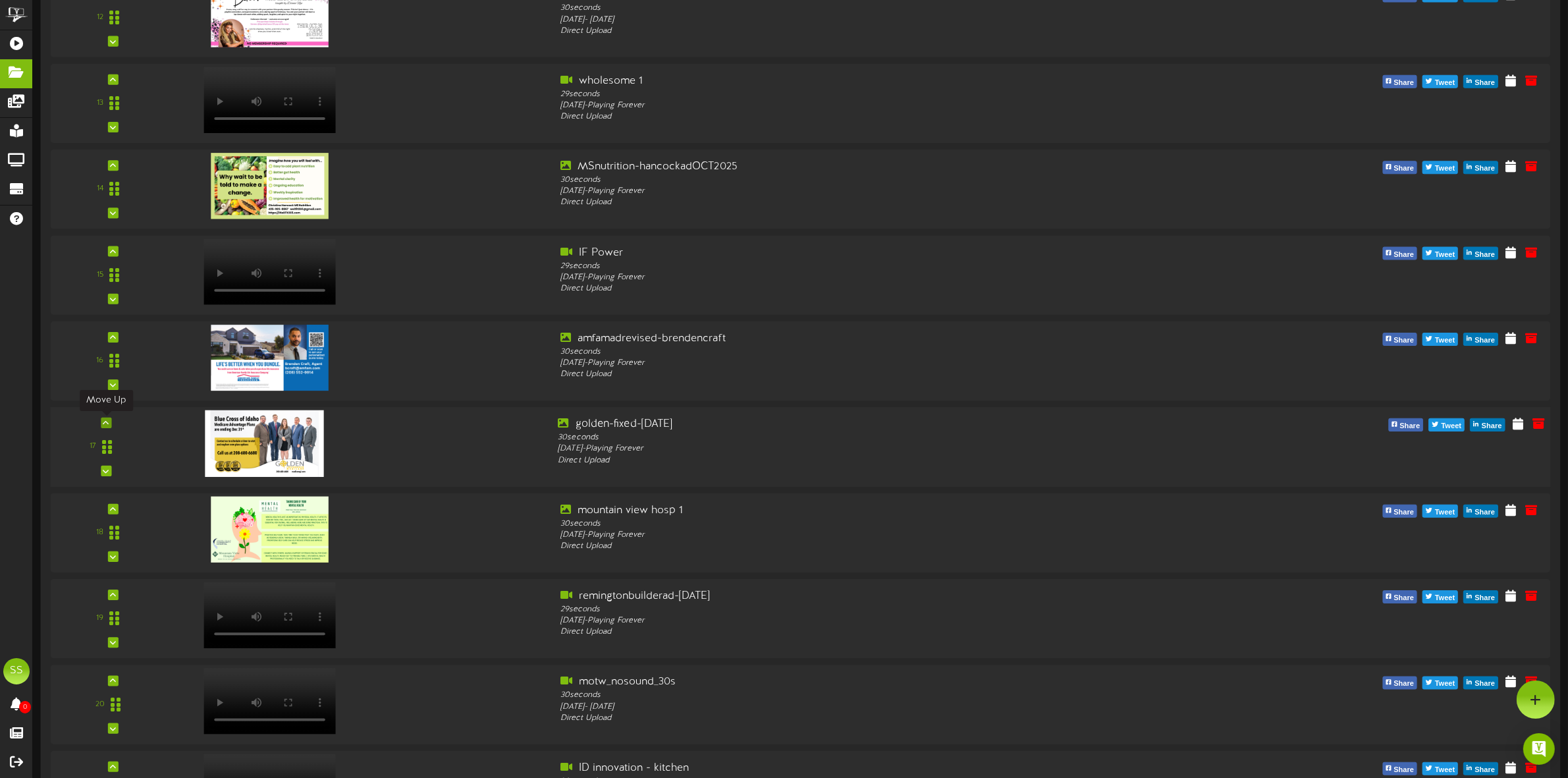
click at [105, 420] on icon at bounding box center [106, 423] width 6 height 7
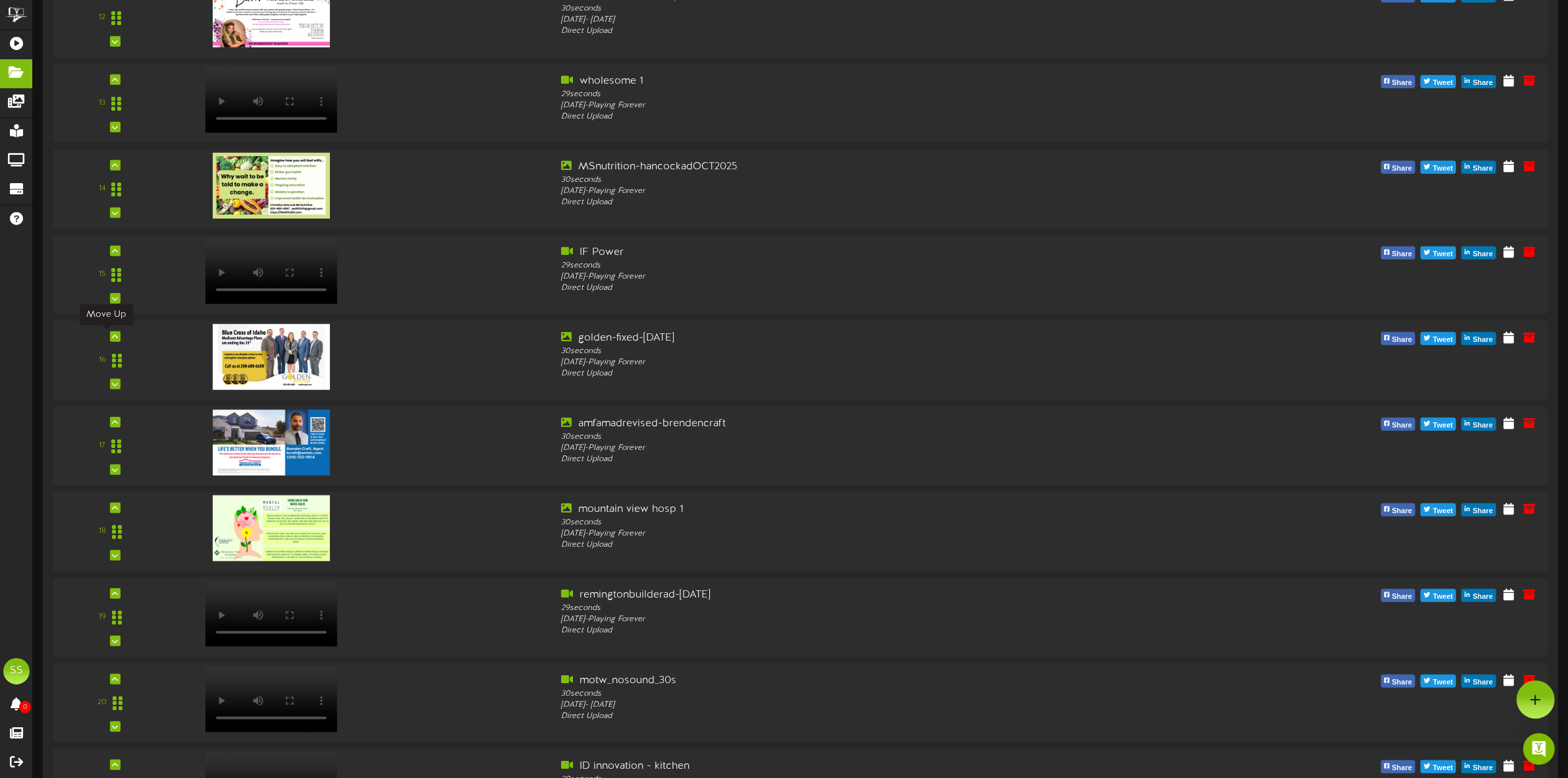
click at [112, 336] on icon at bounding box center [115, 336] width 6 height 7
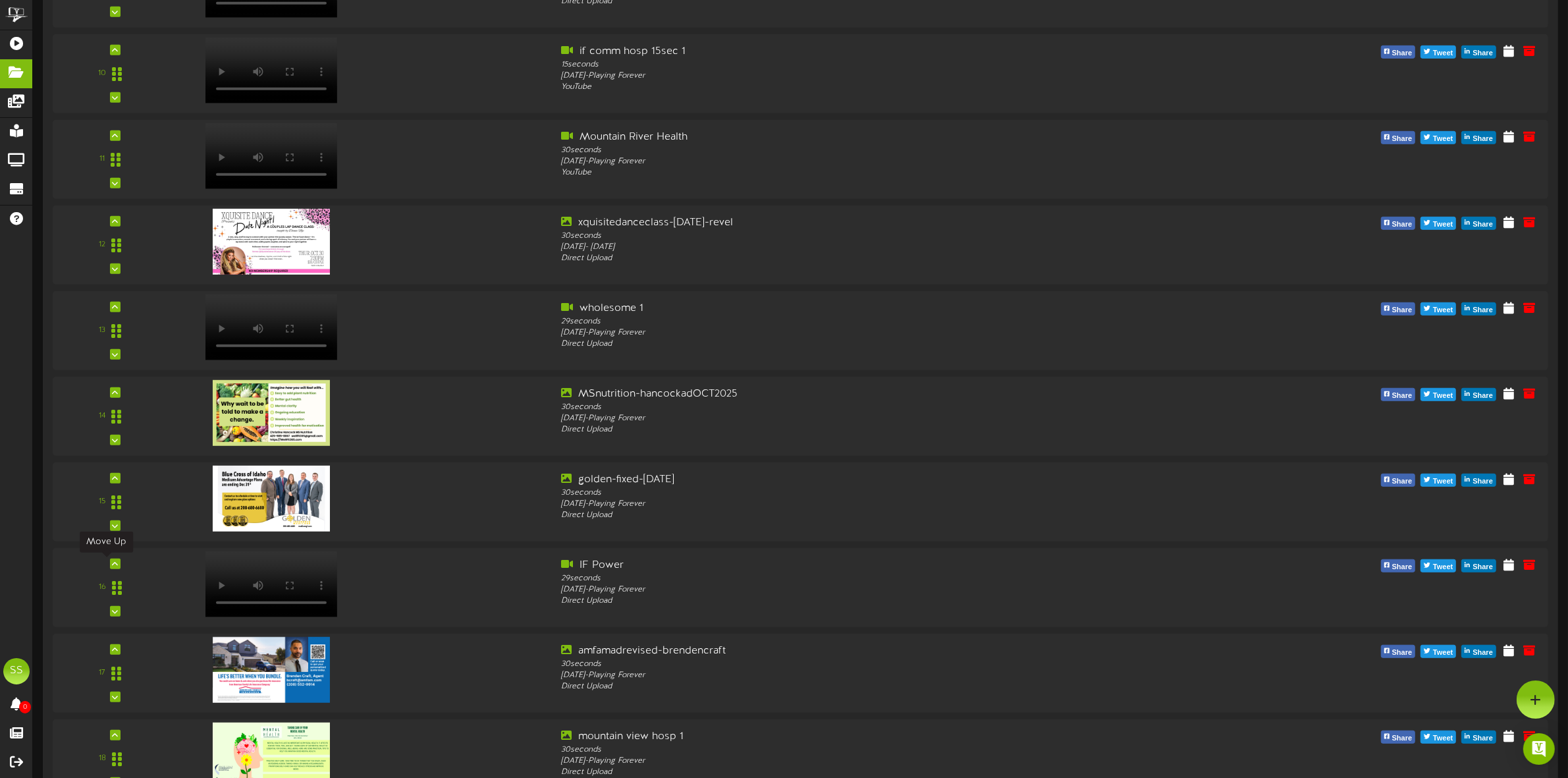
scroll to position [921, 0]
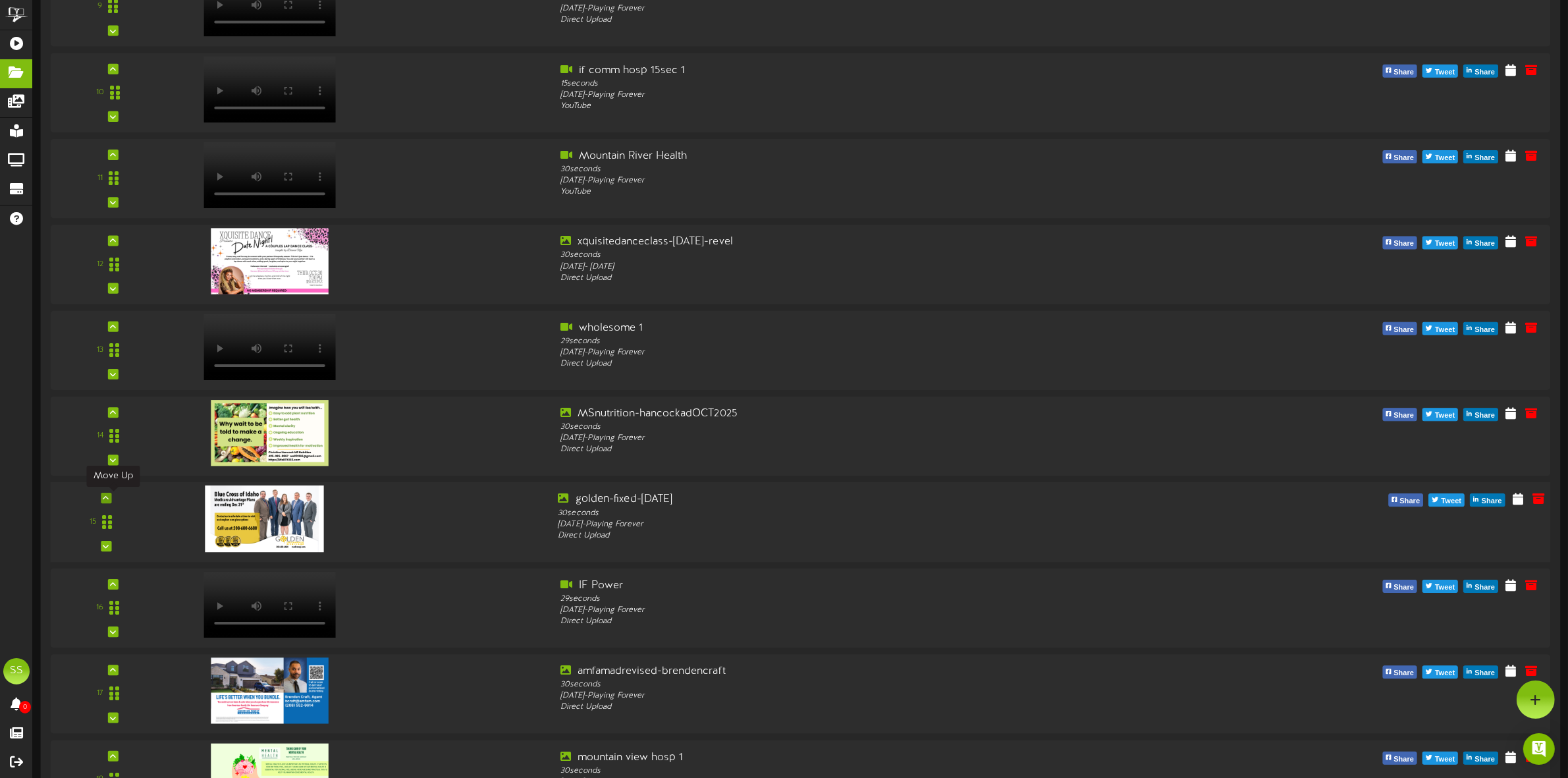
click at [109, 499] on icon at bounding box center [106, 498] width 6 height 7
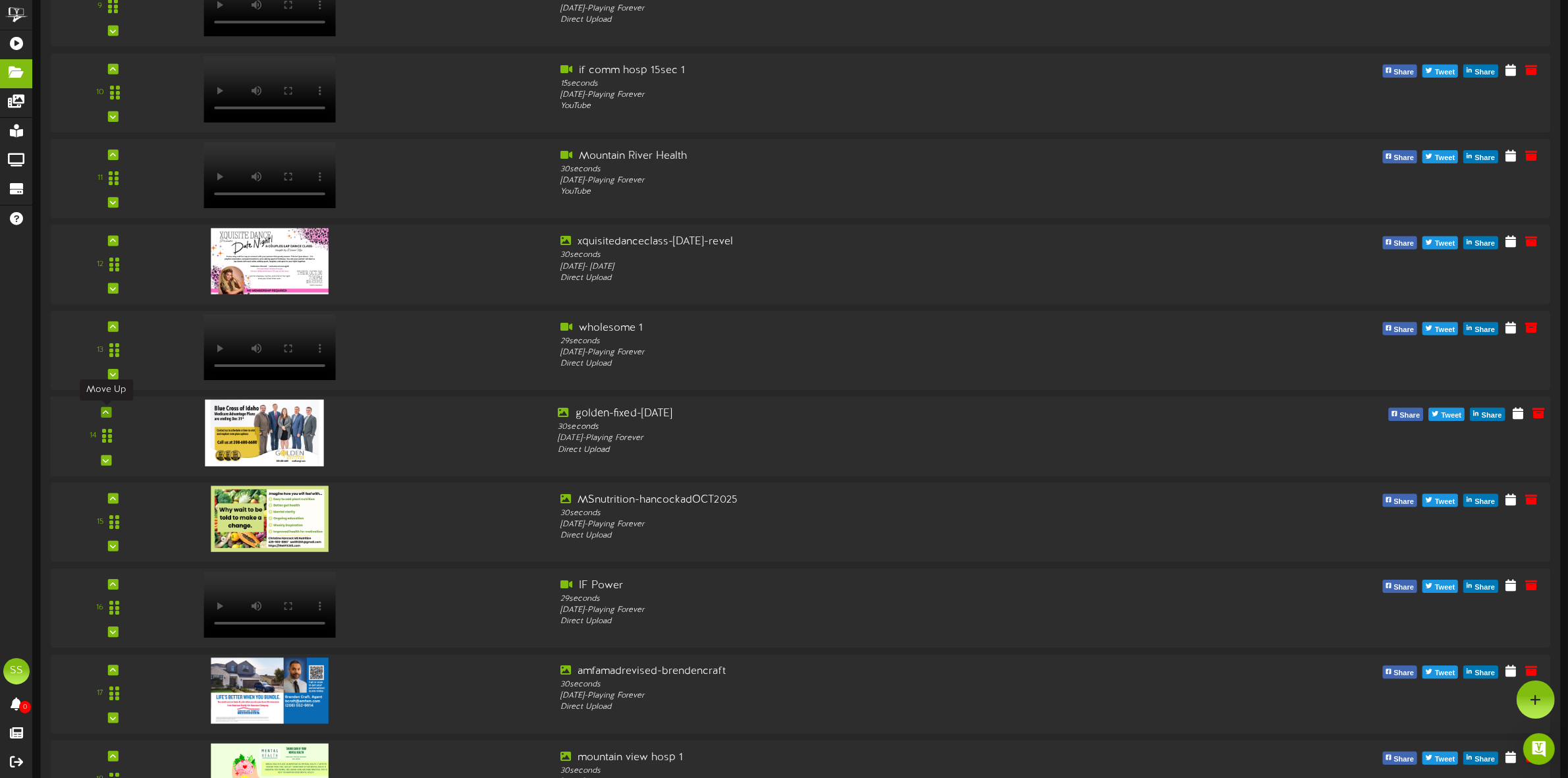
click at [106, 412] on icon at bounding box center [106, 412] width 6 height 7
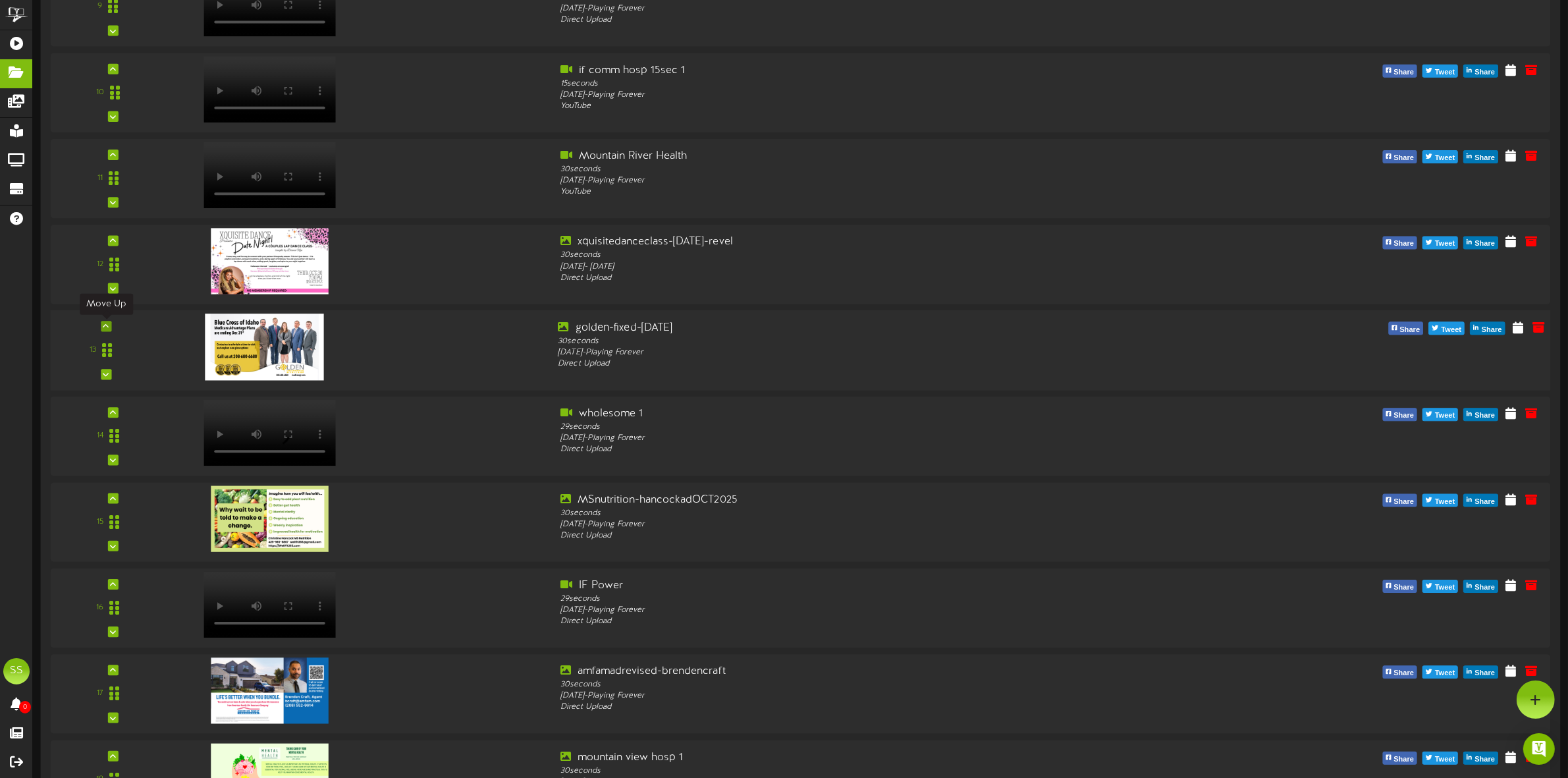
click at [103, 325] on icon at bounding box center [106, 327] width 6 height 7
